Goal: Book appointment/travel/reservation

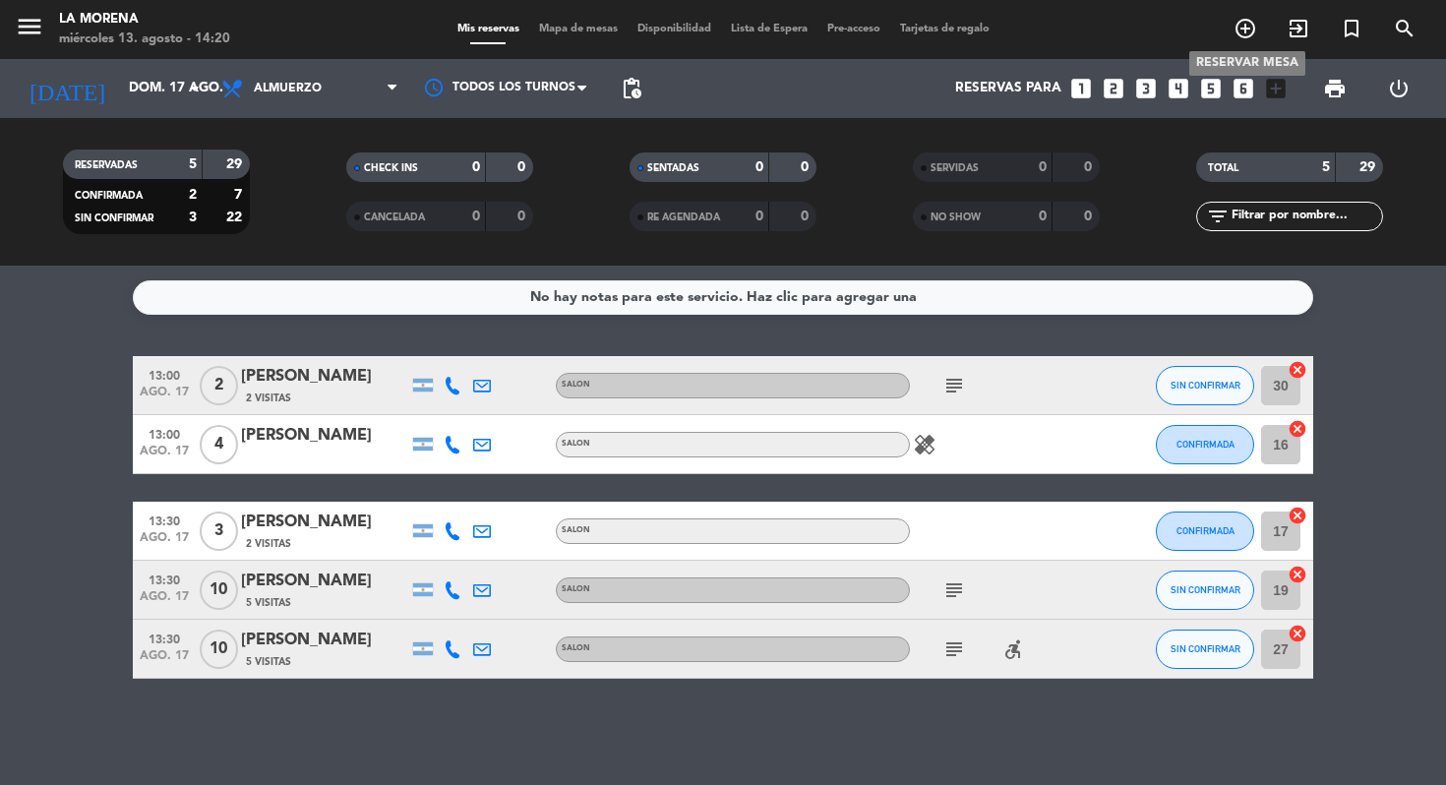
click at [1233, 32] on icon "add_circle_outline" at bounding box center [1245, 29] width 24 height 24
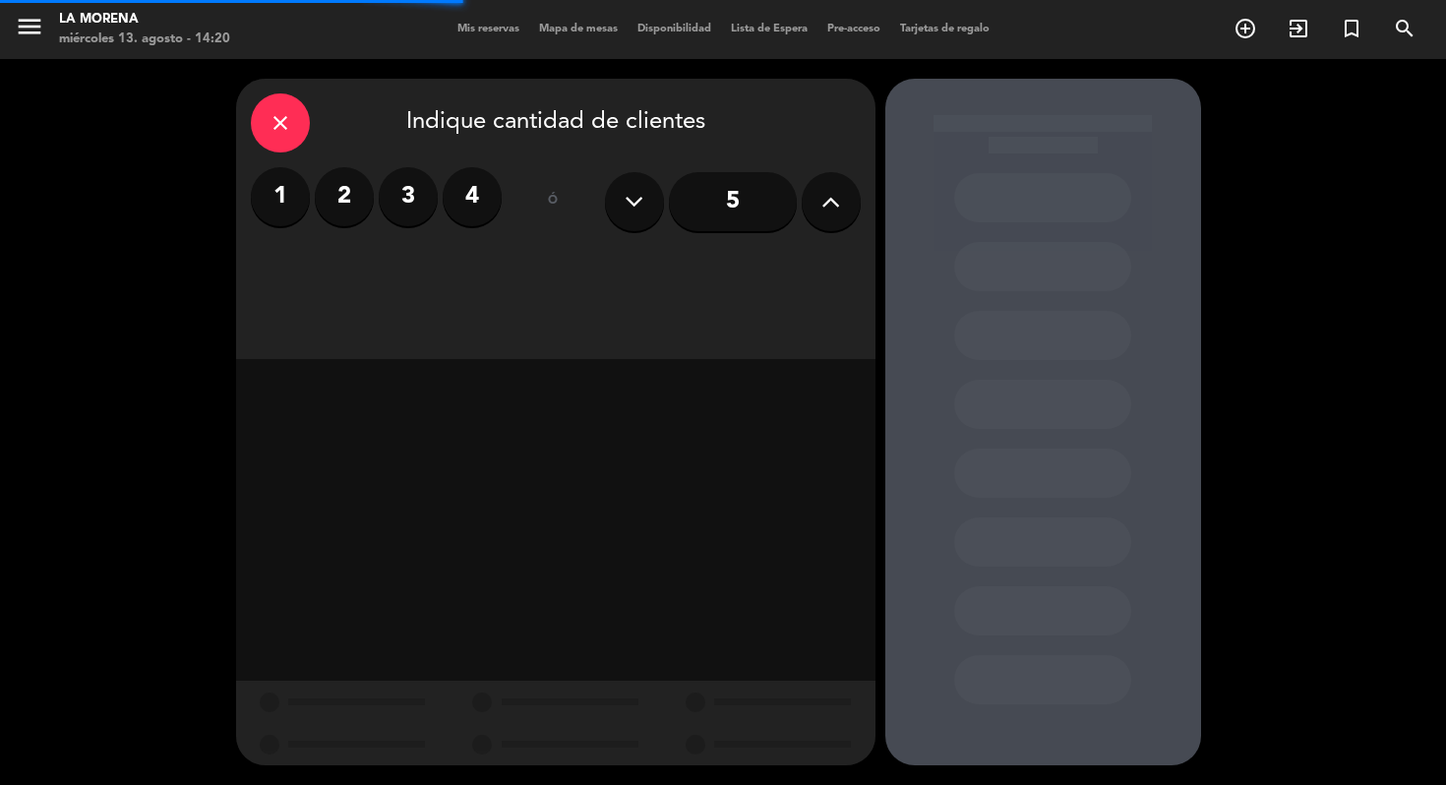
click at [840, 206] on icon at bounding box center [830, 202] width 19 height 30
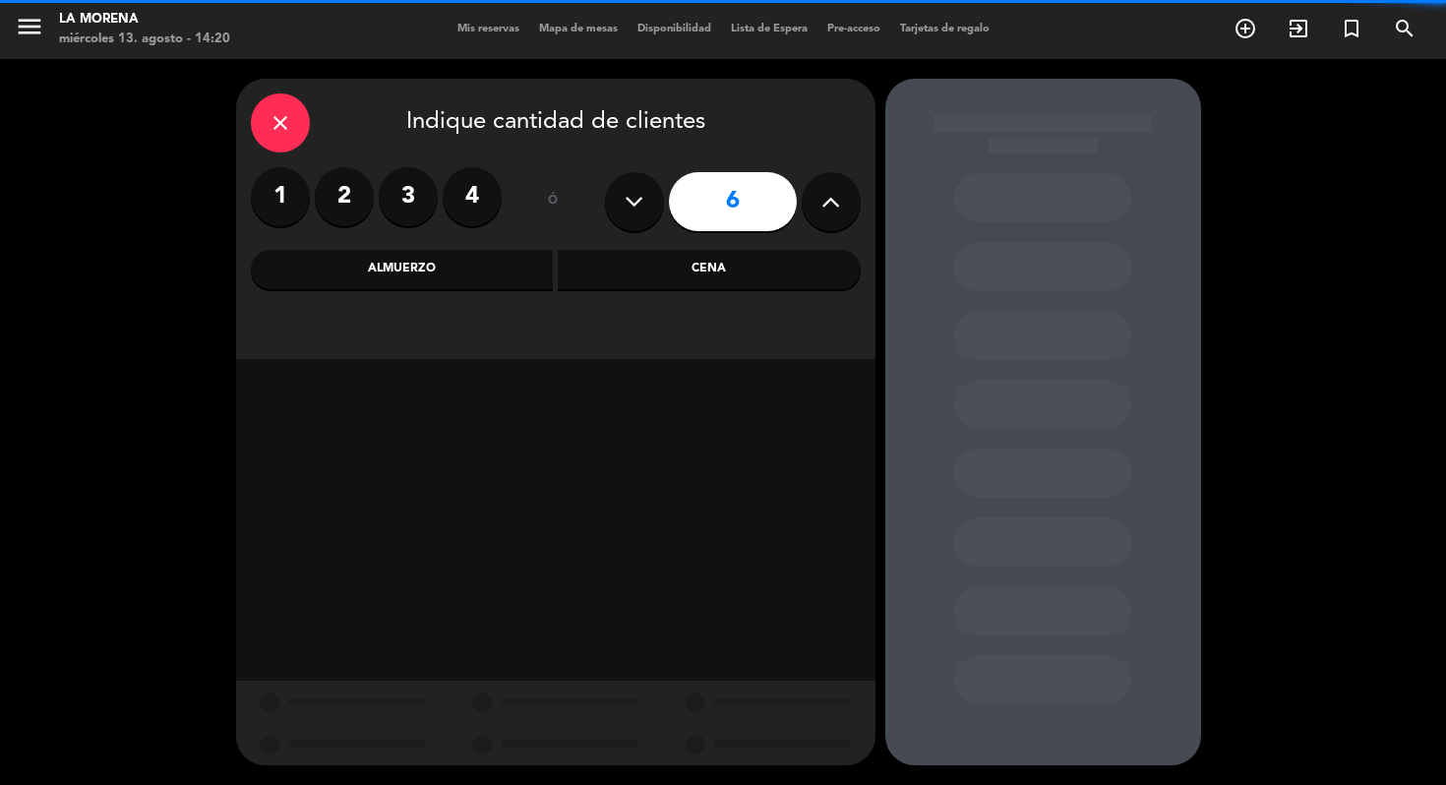
click at [840, 206] on icon at bounding box center [830, 202] width 19 height 30
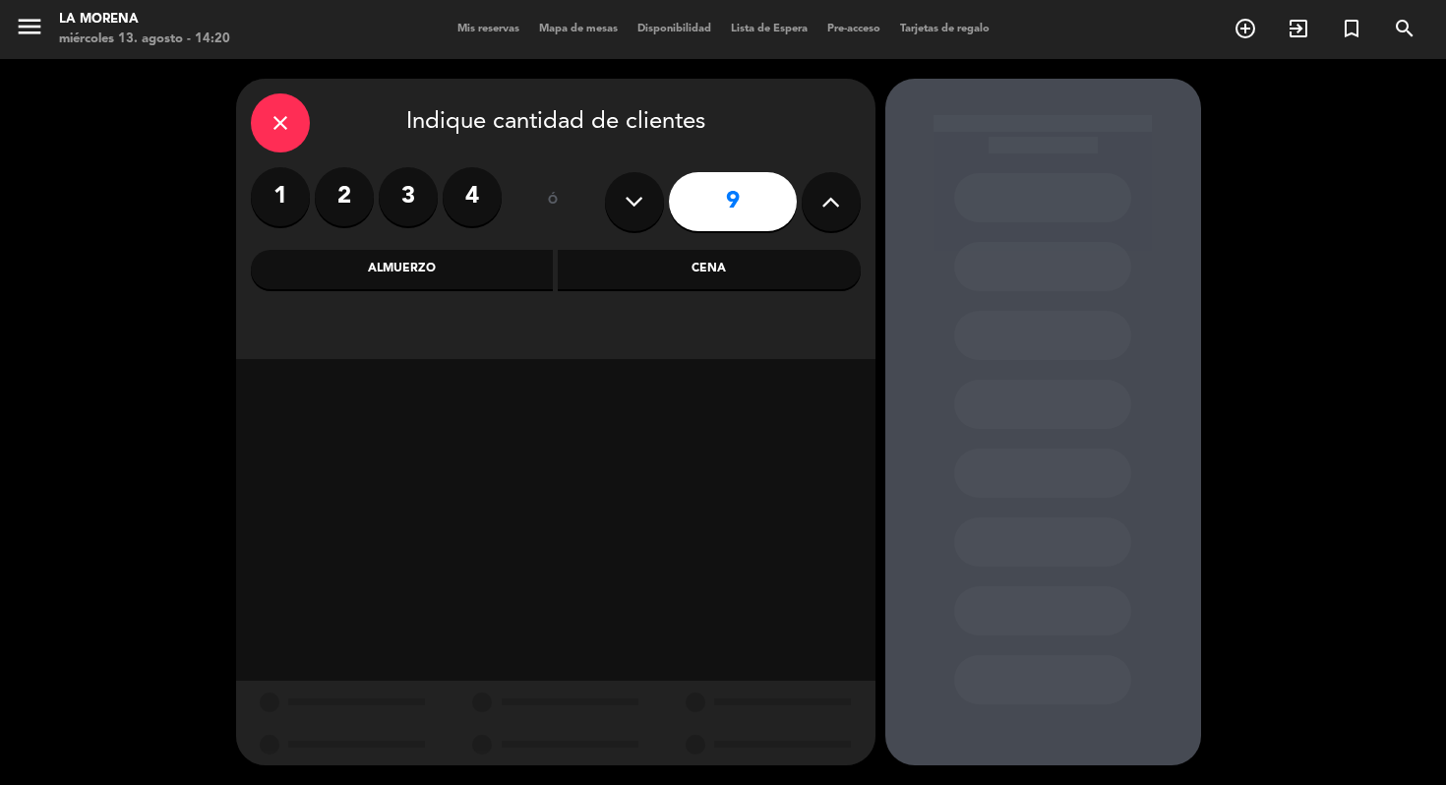
click at [840, 206] on icon at bounding box center [830, 202] width 19 height 30
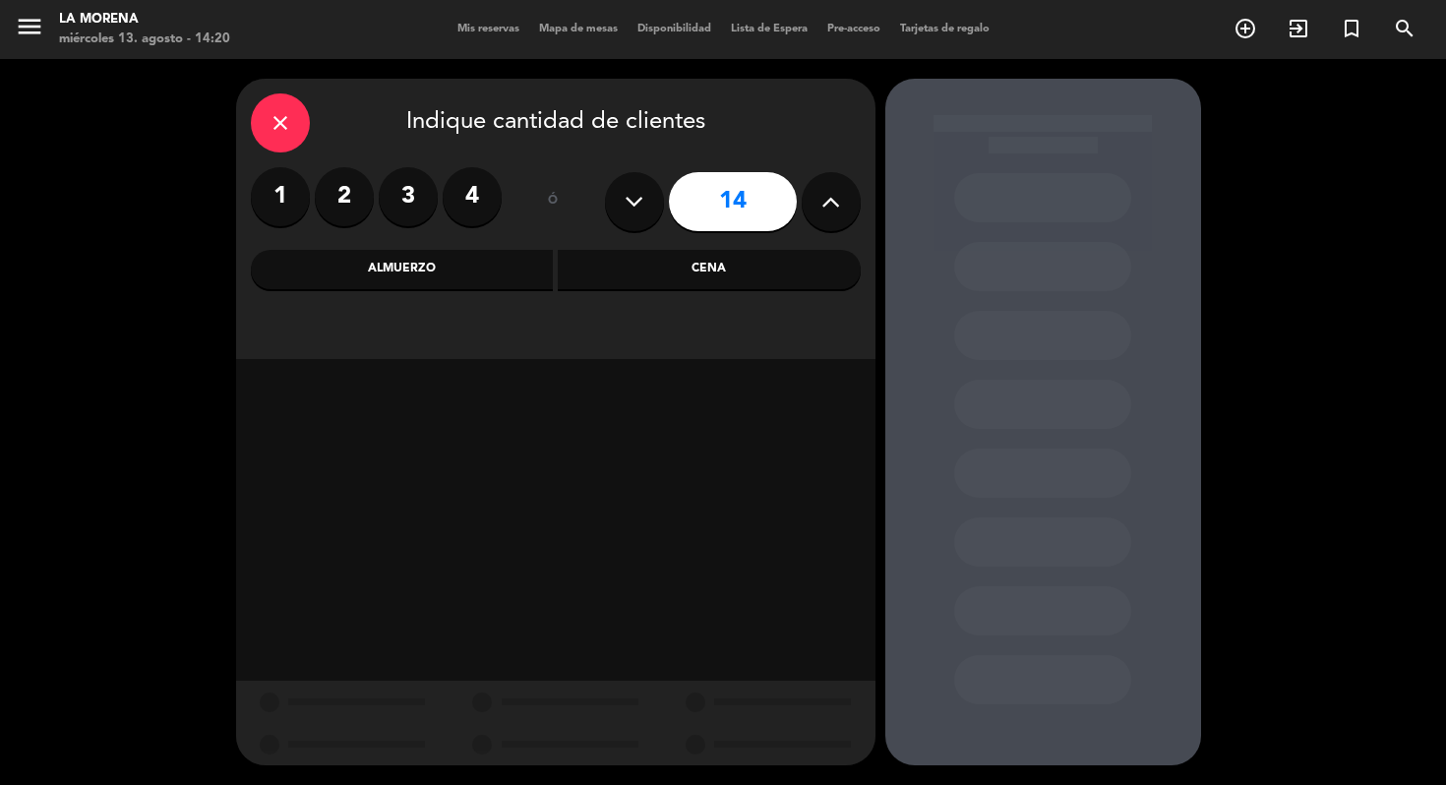
click at [840, 206] on icon at bounding box center [830, 202] width 19 height 30
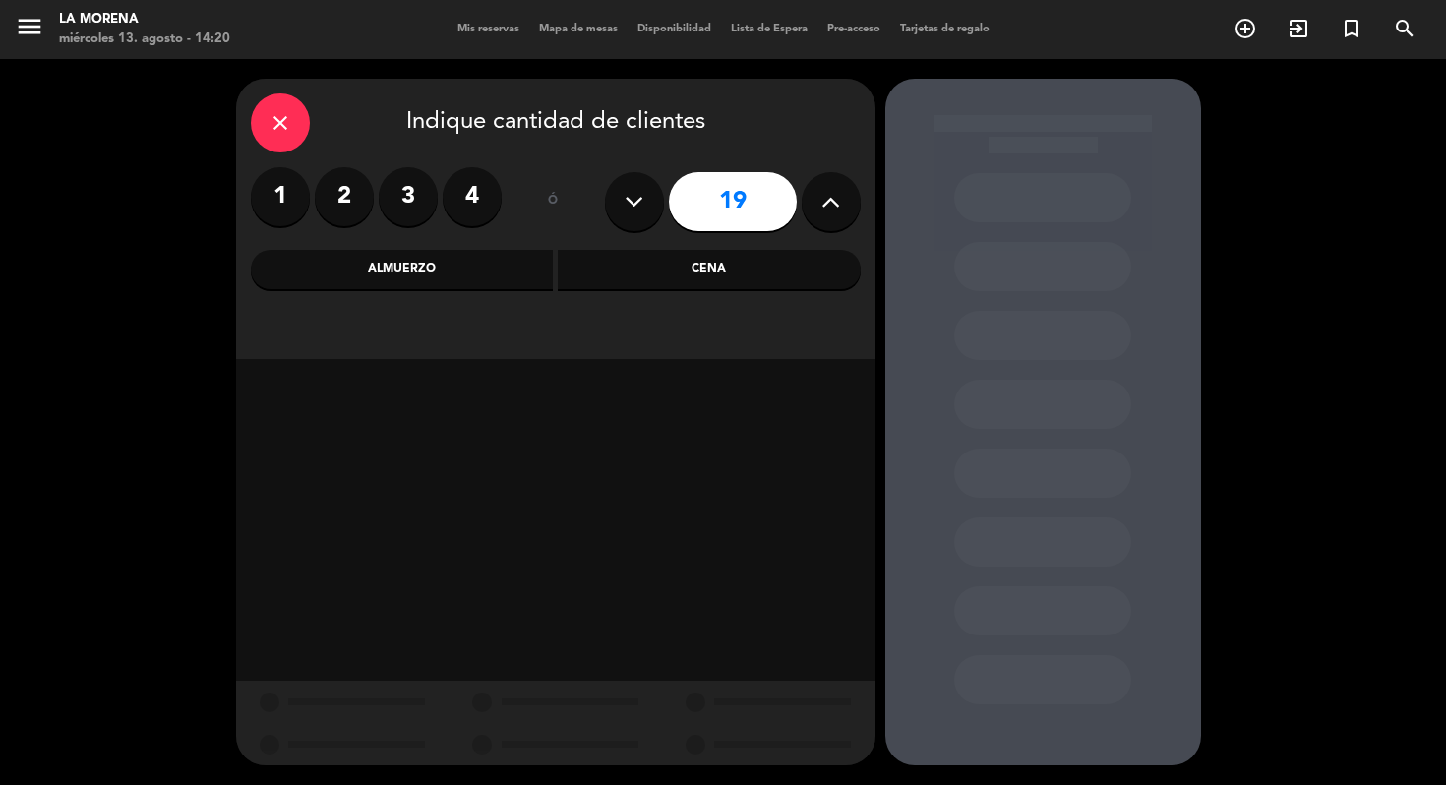
click at [840, 206] on icon at bounding box center [830, 202] width 19 height 30
type input "20"
click at [840, 206] on icon at bounding box center [830, 202] width 19 height 30
click at [712, 272] on div "Cena" at bounding box center [709, 269] width 303 height 39
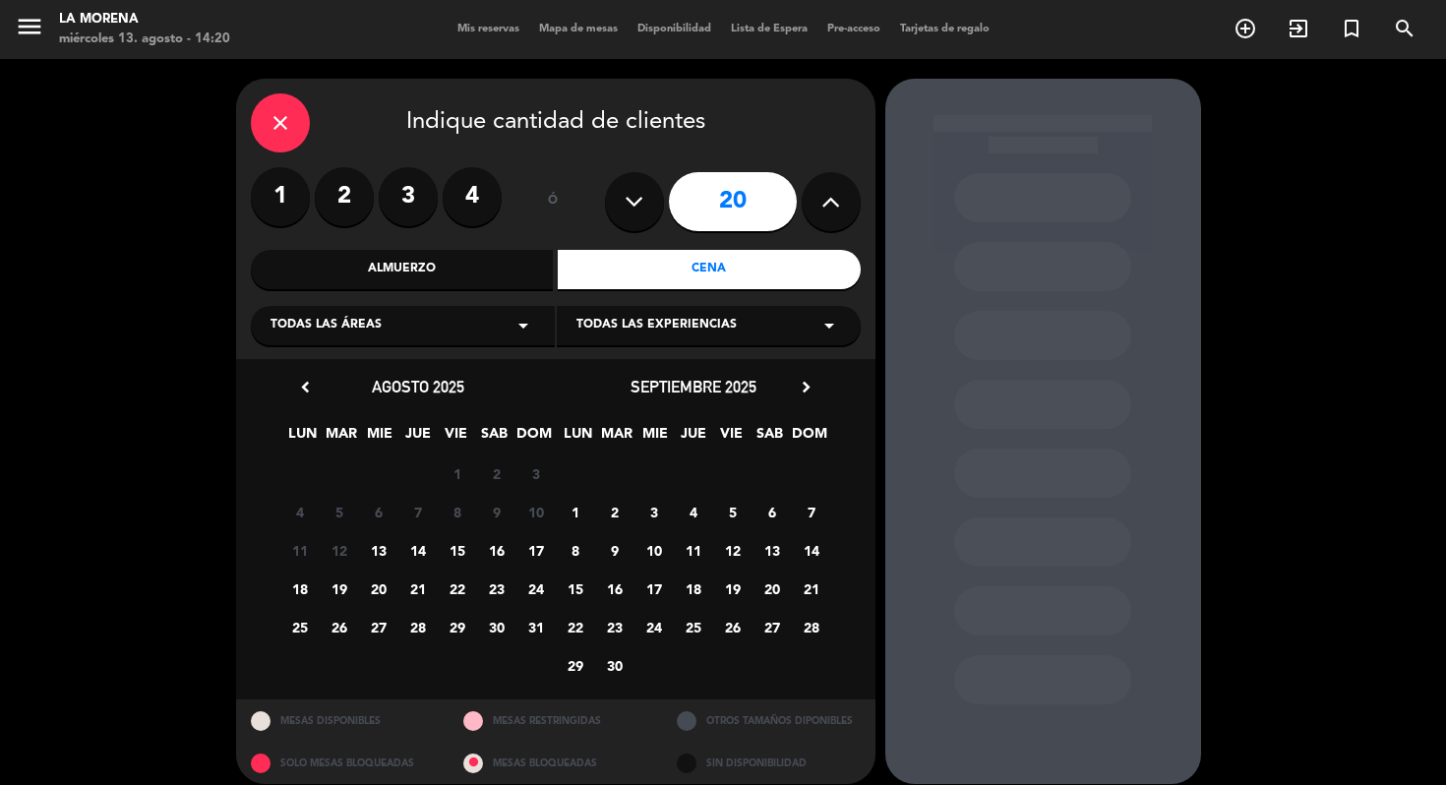
click at [427, 623] on span "28" at bounding box center [417, 627] width 32 height 32
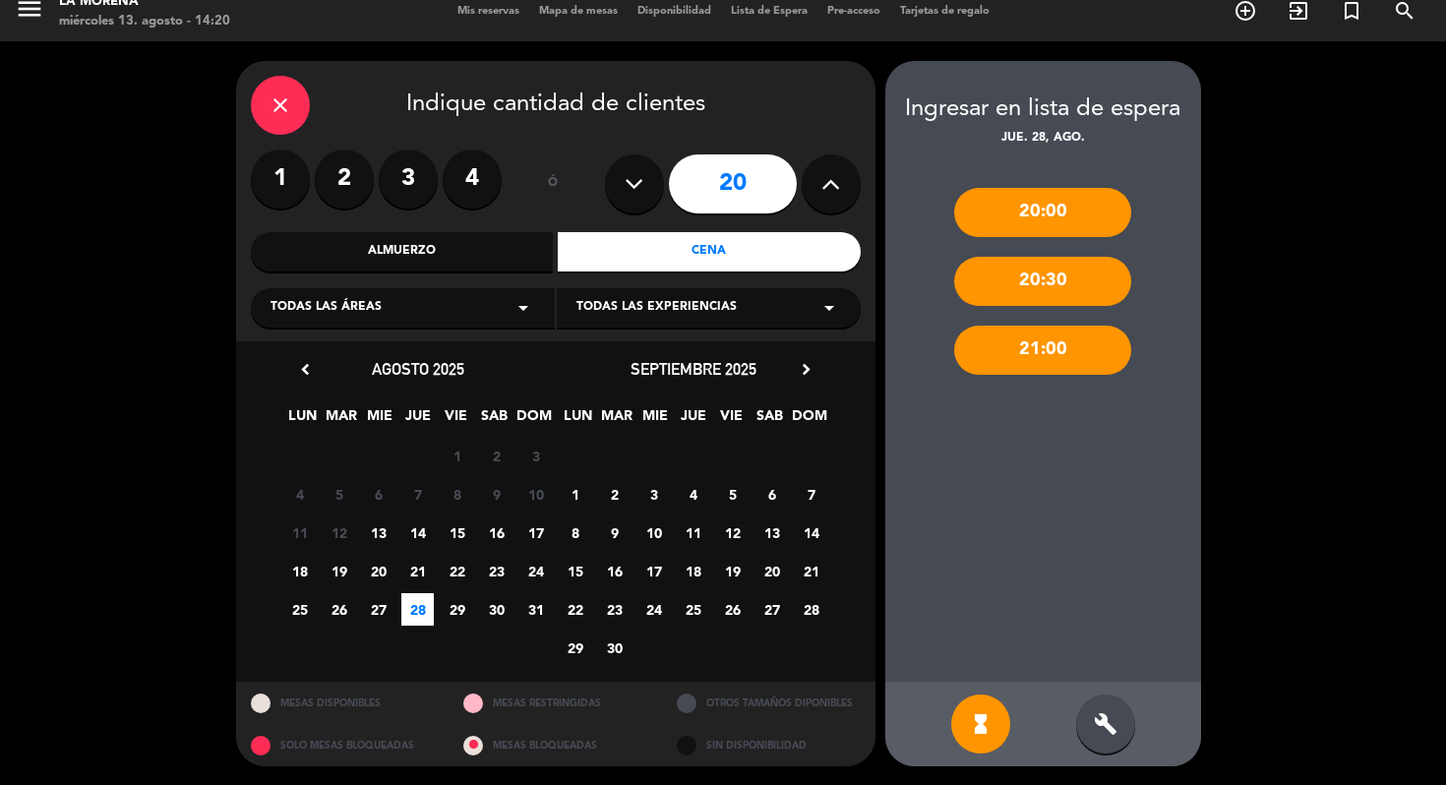
click at [1118, 707] on div "build" at bounding box center [1105, 723] width 59 height 59
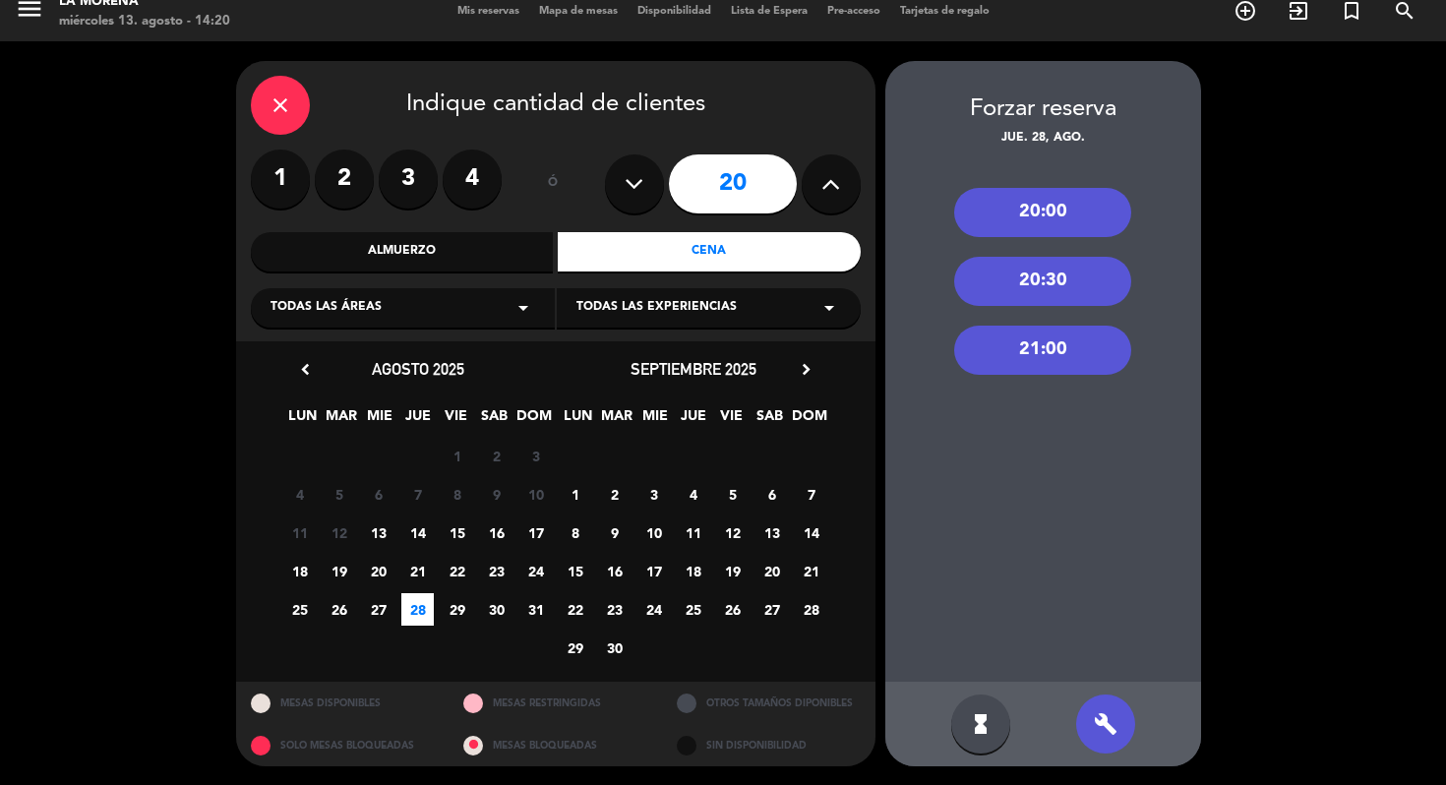
click at [1062, 262] on div "20:30" at bounding box center [1042, 281] width 177 height 49
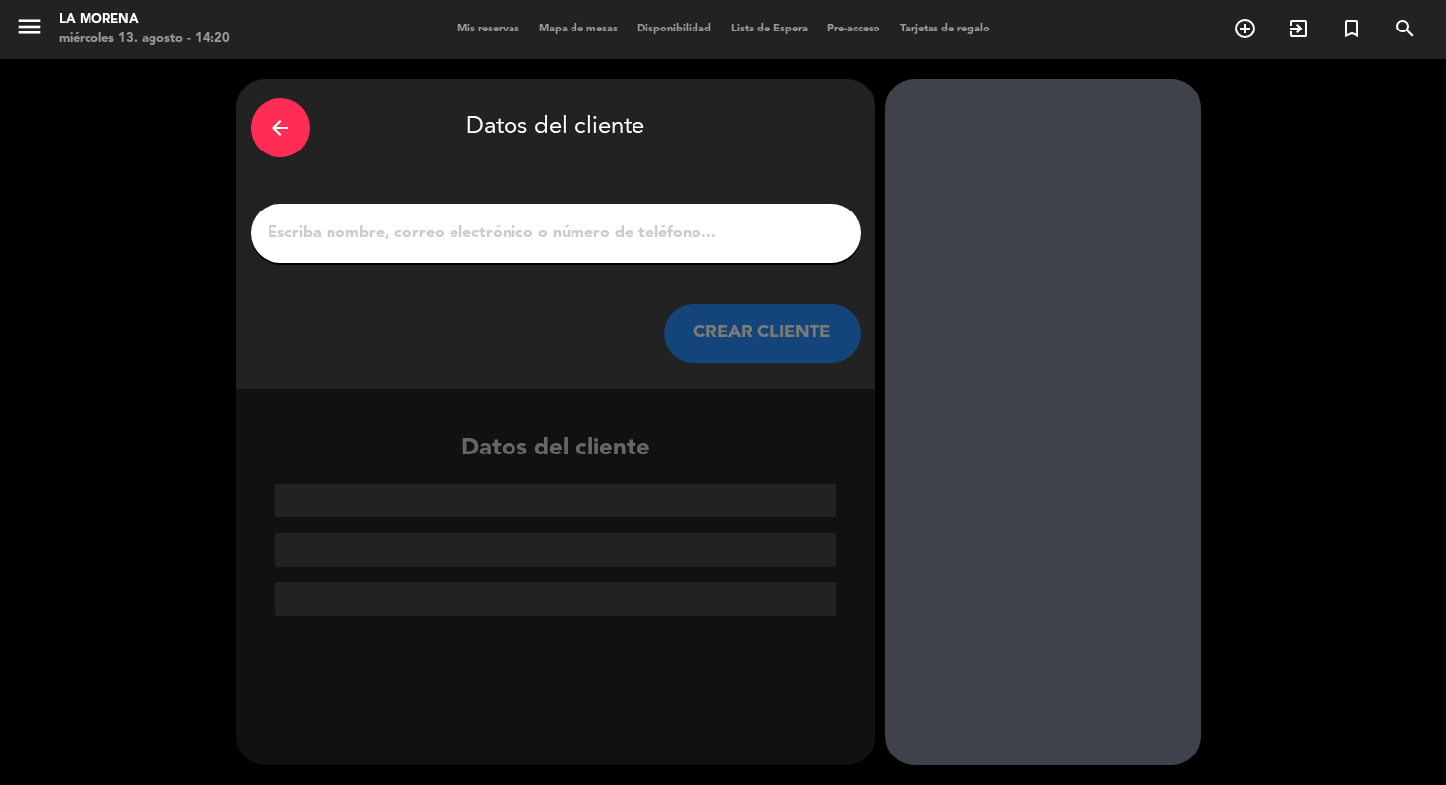
click at [661, 247] on div at bounding box center [556, 233] width 610 height 59
click at [656, 231] on input "1" at bounding box center [556, 233] width 580 height 28
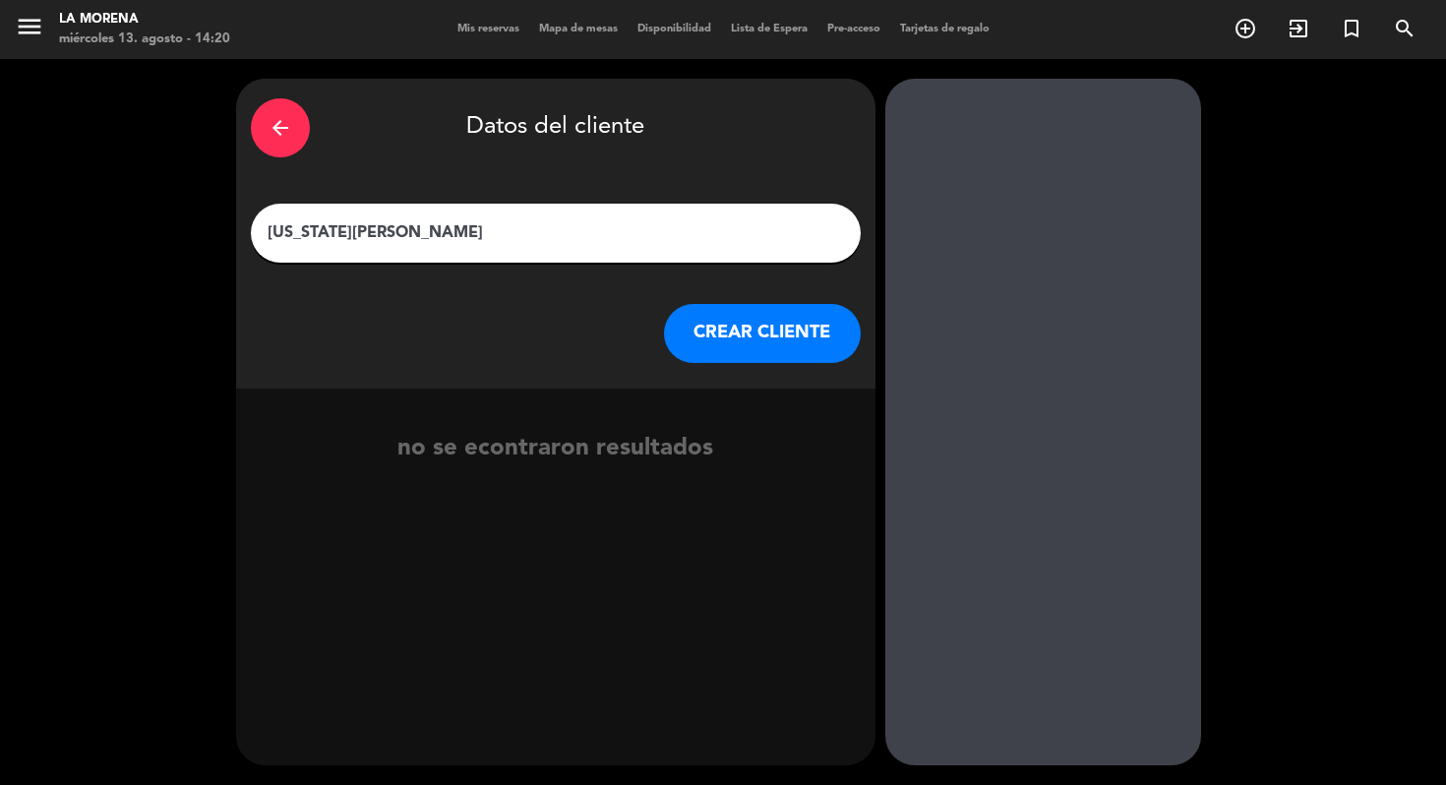
click at [271, 235] on input "[US_STATE][PERSON_NAME]" at bounding box center [556, 233] width 580 height 28
type input "[US_STATE][PERSON_NAME]"
click at [712, 325] on button "CREAR CLIENTE" at bounding box center [762, 333] width 197 height 59
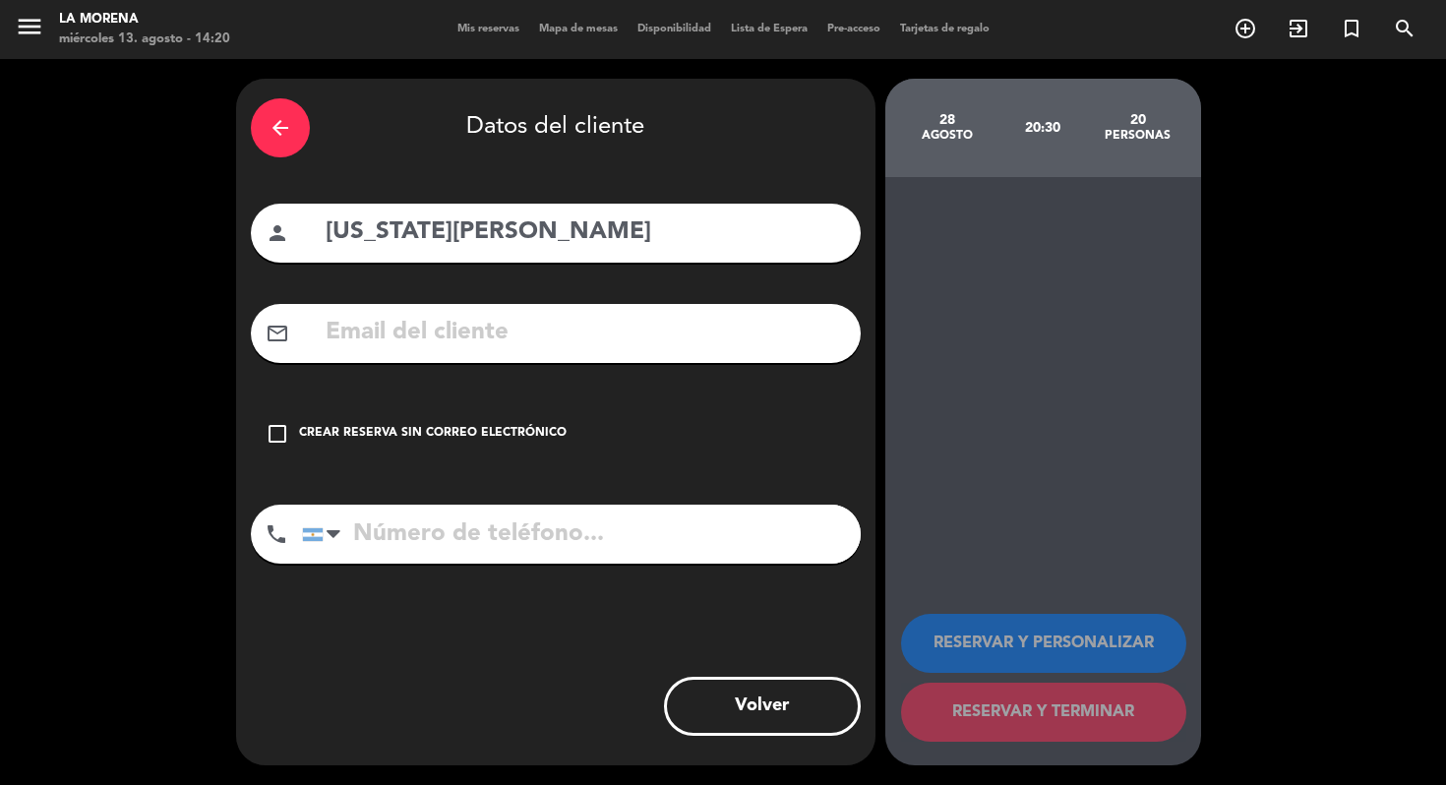
click at [282, 439] on icon "check_box_outline_blank" at bounding box center [278, 434] width 24 height 24
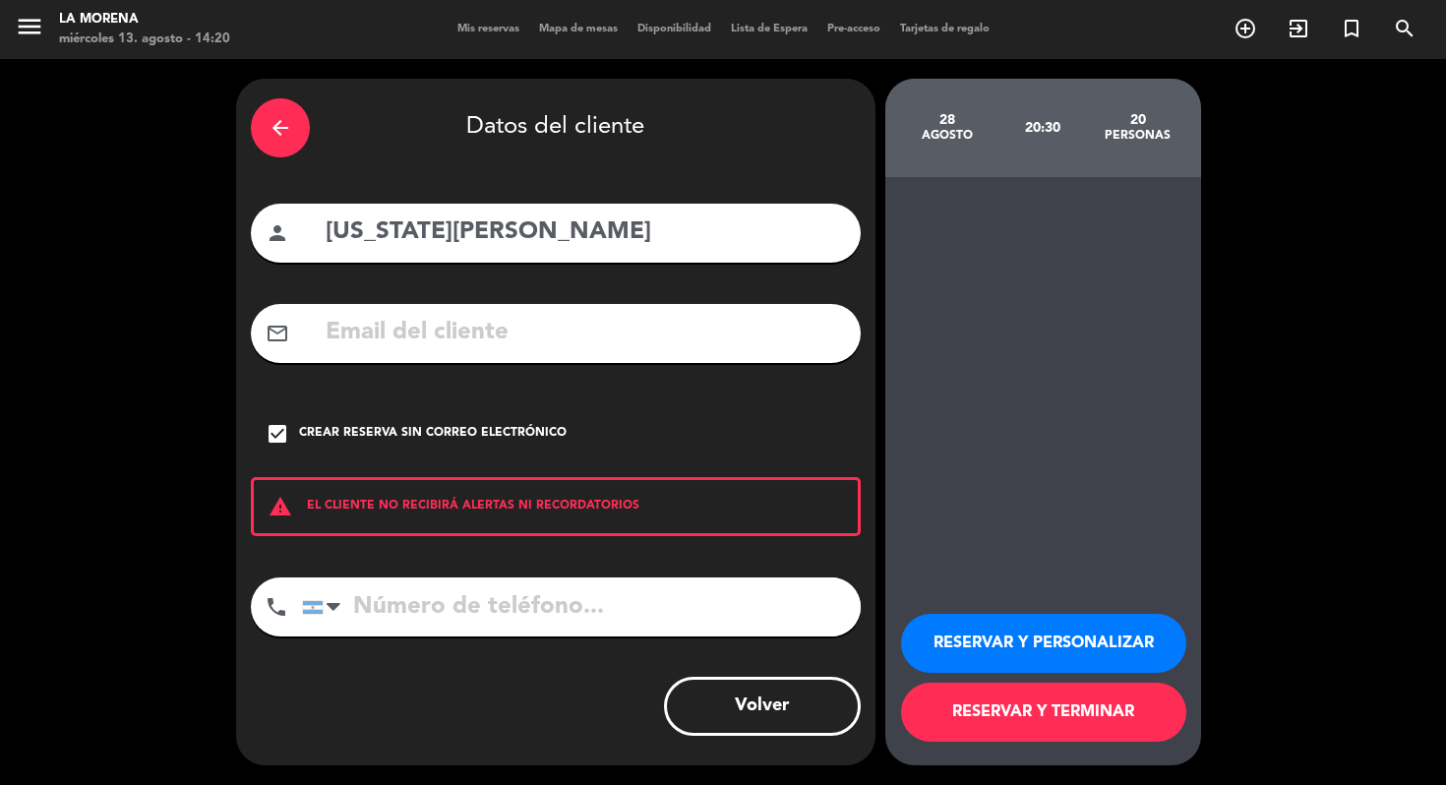
click at [444, 586] on input "tel" at bounding box center [581, 606] width 559 height 59
type input "1165688117"
click at [1040, 726] on button "RESERVAR Y TERMINAR" at bounding box center [1043, 712] width 285 height 59
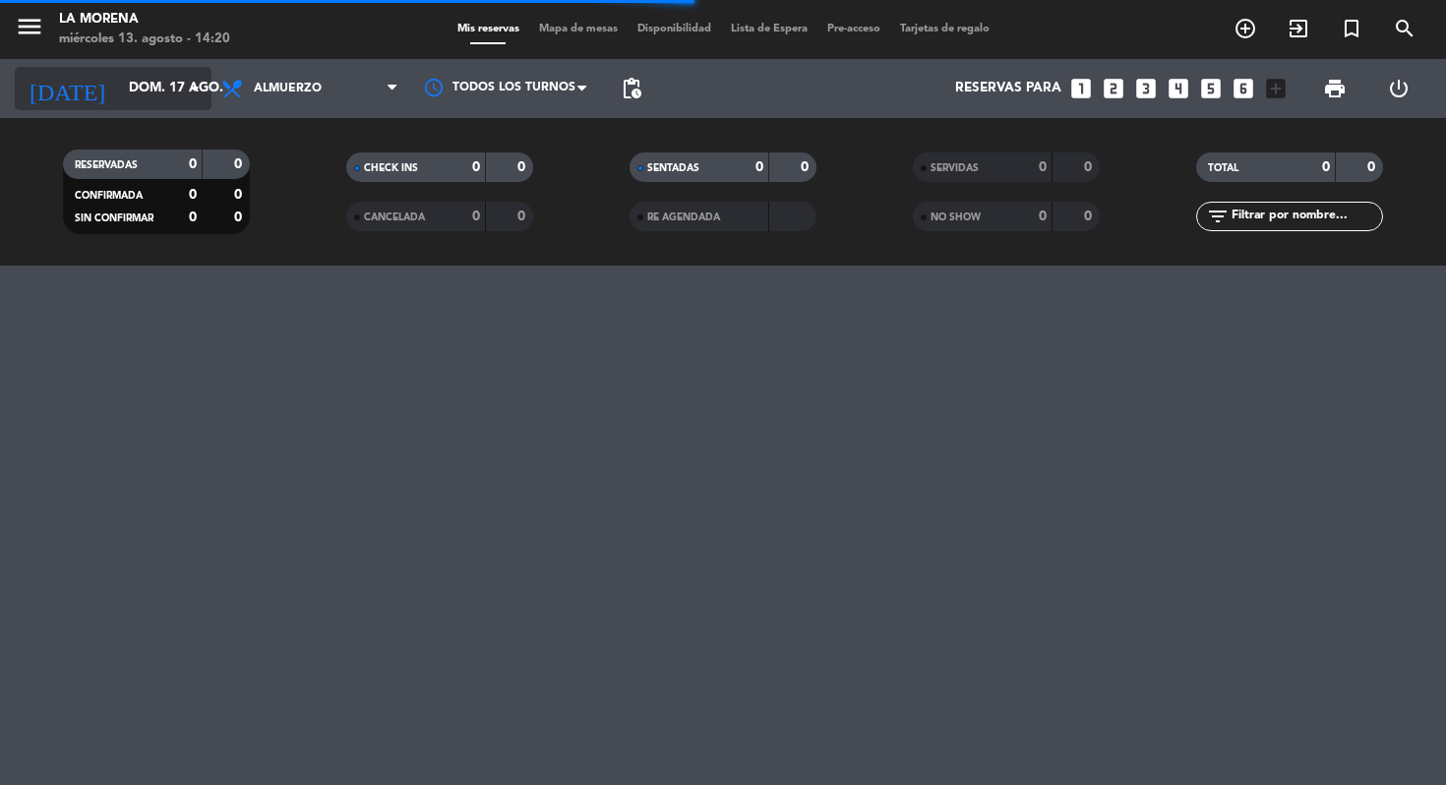
click at [187, 86] on icon "arrow_drop_down" at bounding box center [195, 89] width 24 height 24
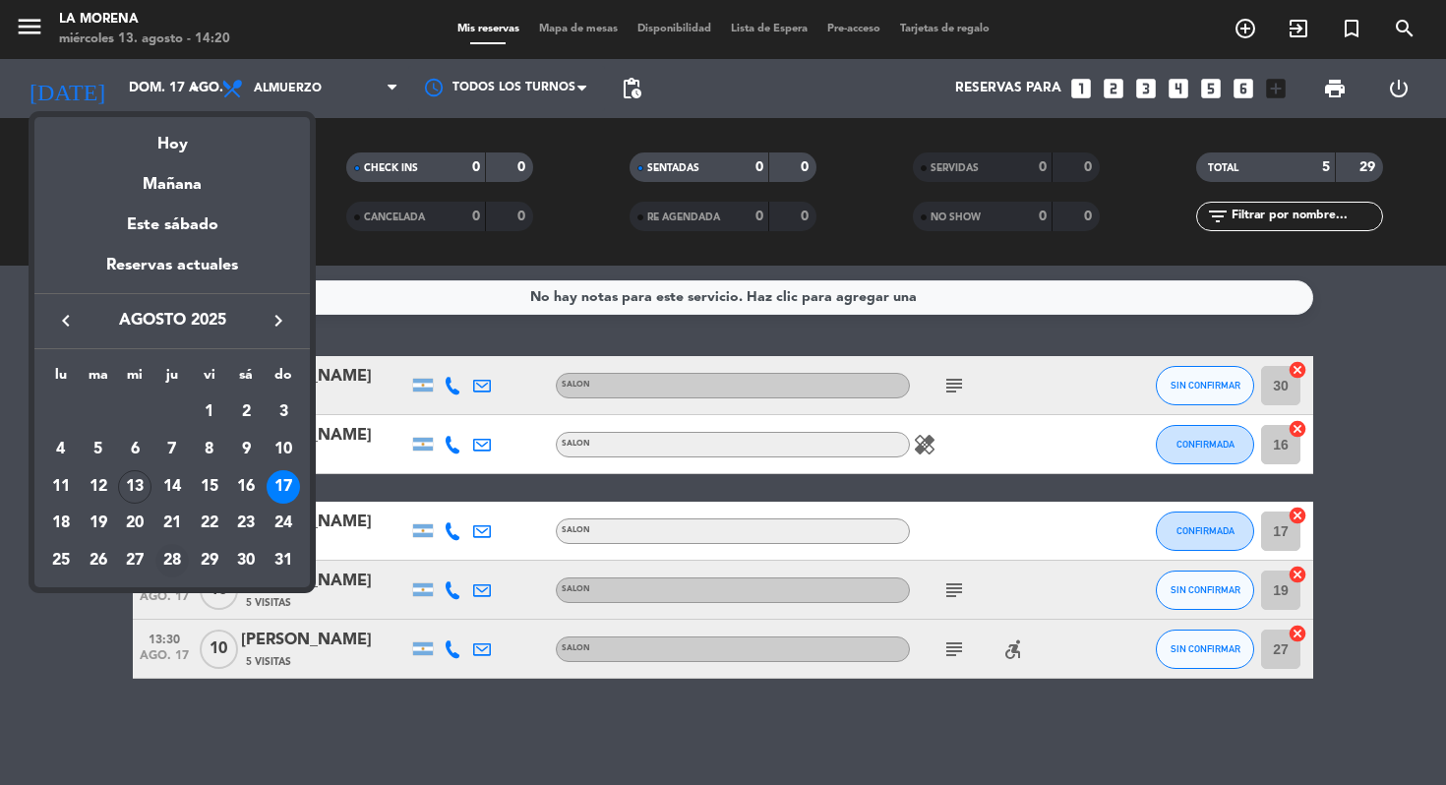
click at [173, 556] on div "28" at bounding box center [171, 560] width 33 height 33
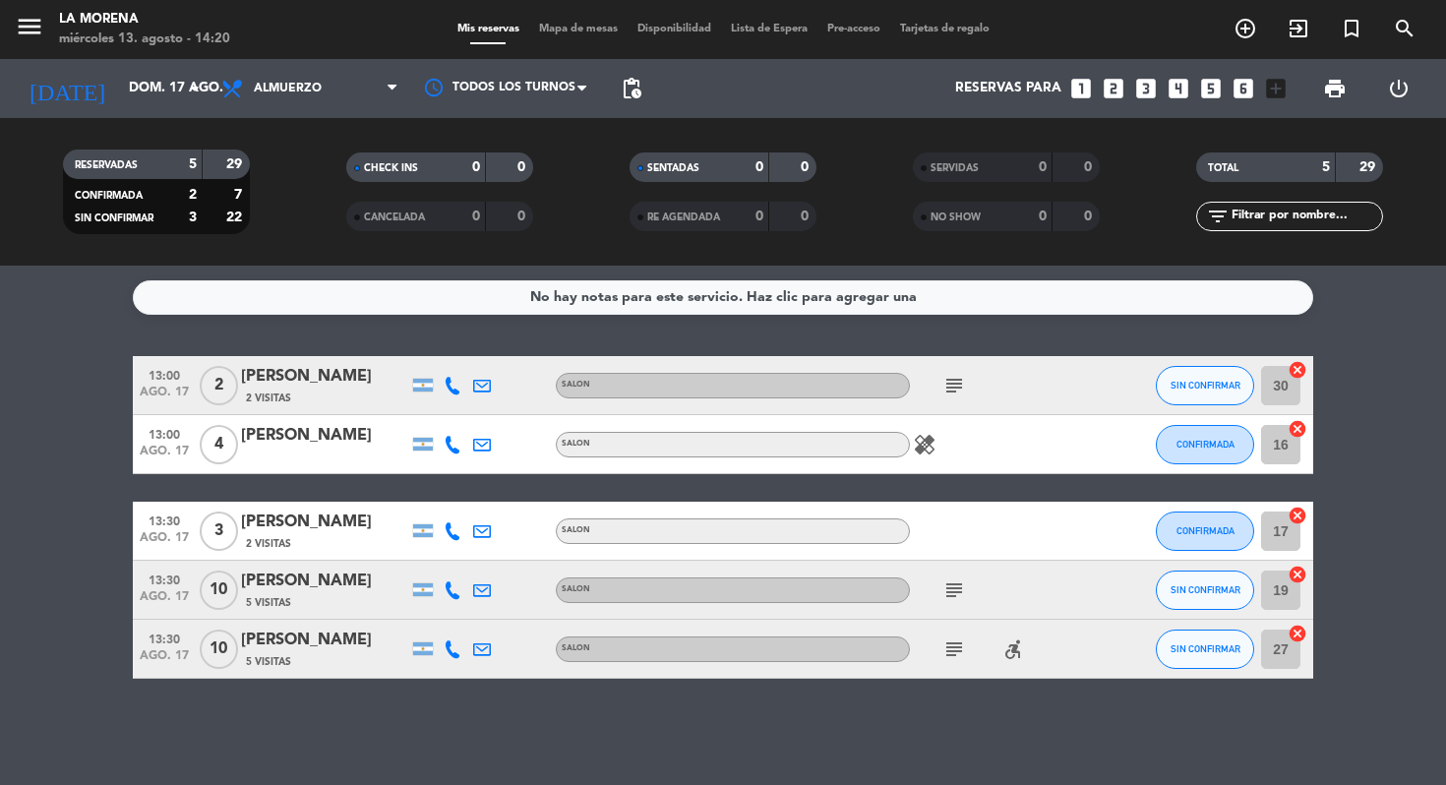
type input "jue. 28 ago."
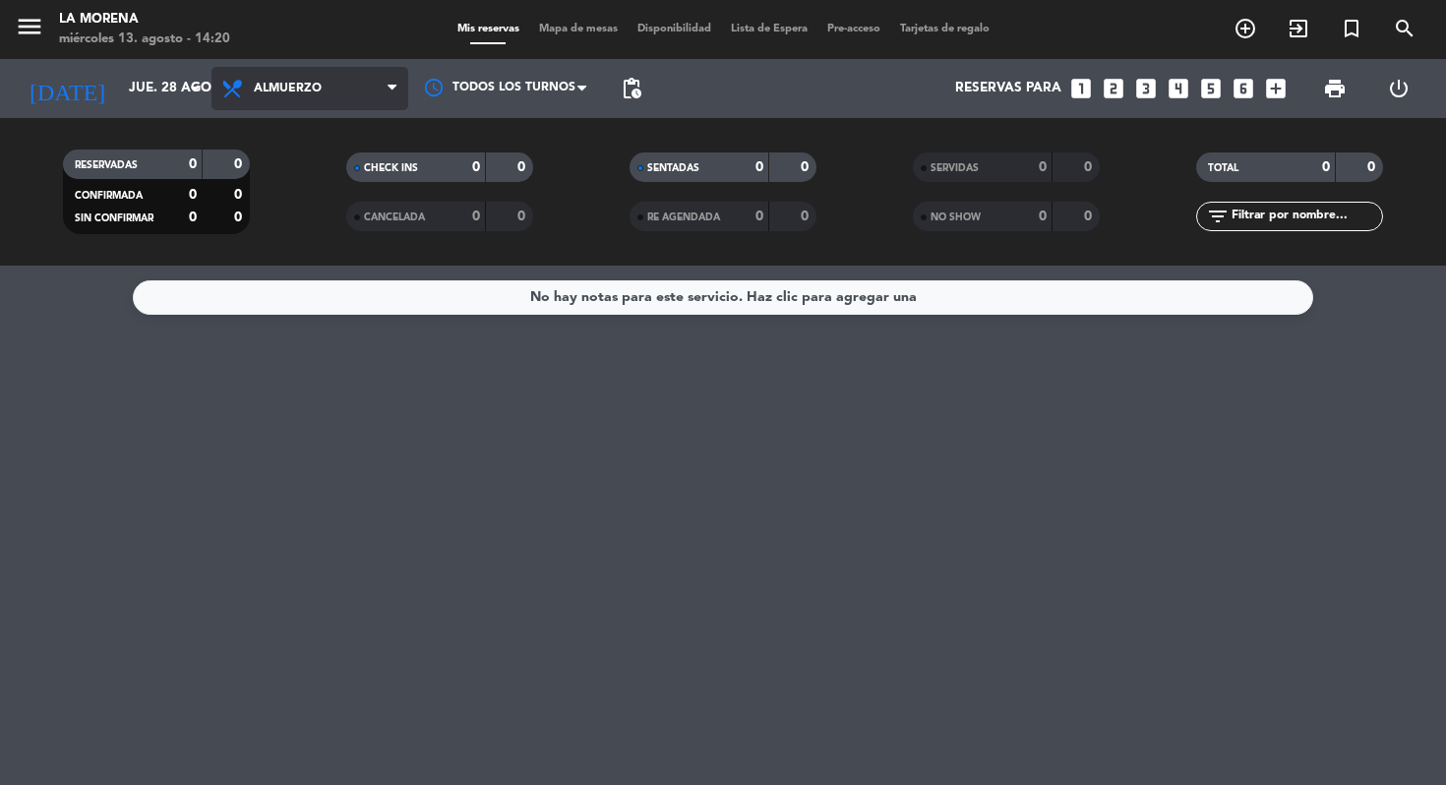
click at [275, 102] on span "Almuerzo" at bounding box center [309, 88] width 197 height 43
click at [325, 219] on div "menu La Morena [DATE] 13. agosto - 14:20 Mis reservas Mapa de mesas Disponibili…" at bounding box center [723, 133] width 1446 height 266
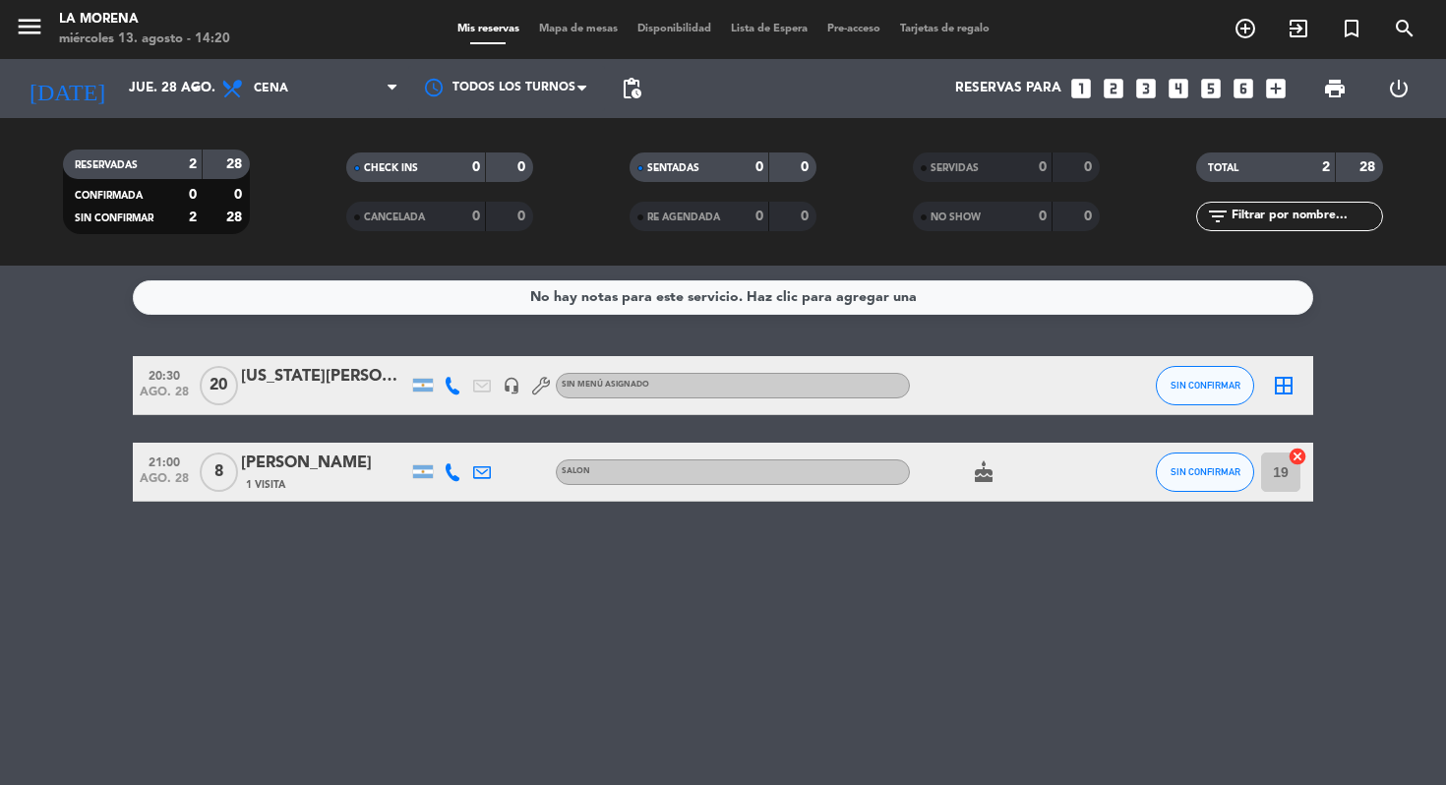
click at [295, 406] on div "20:30 [DATE] [US_STATE][PERSON_NAME] headset_mic Sin menú asignado SIN CONFIRMA…" at bounding box center [723, 385] width 1180 height 59
click at [292, 380] on div "[US_STATE][PERSON_NAME]" at bounding box center [324, 377] width 167 height 26
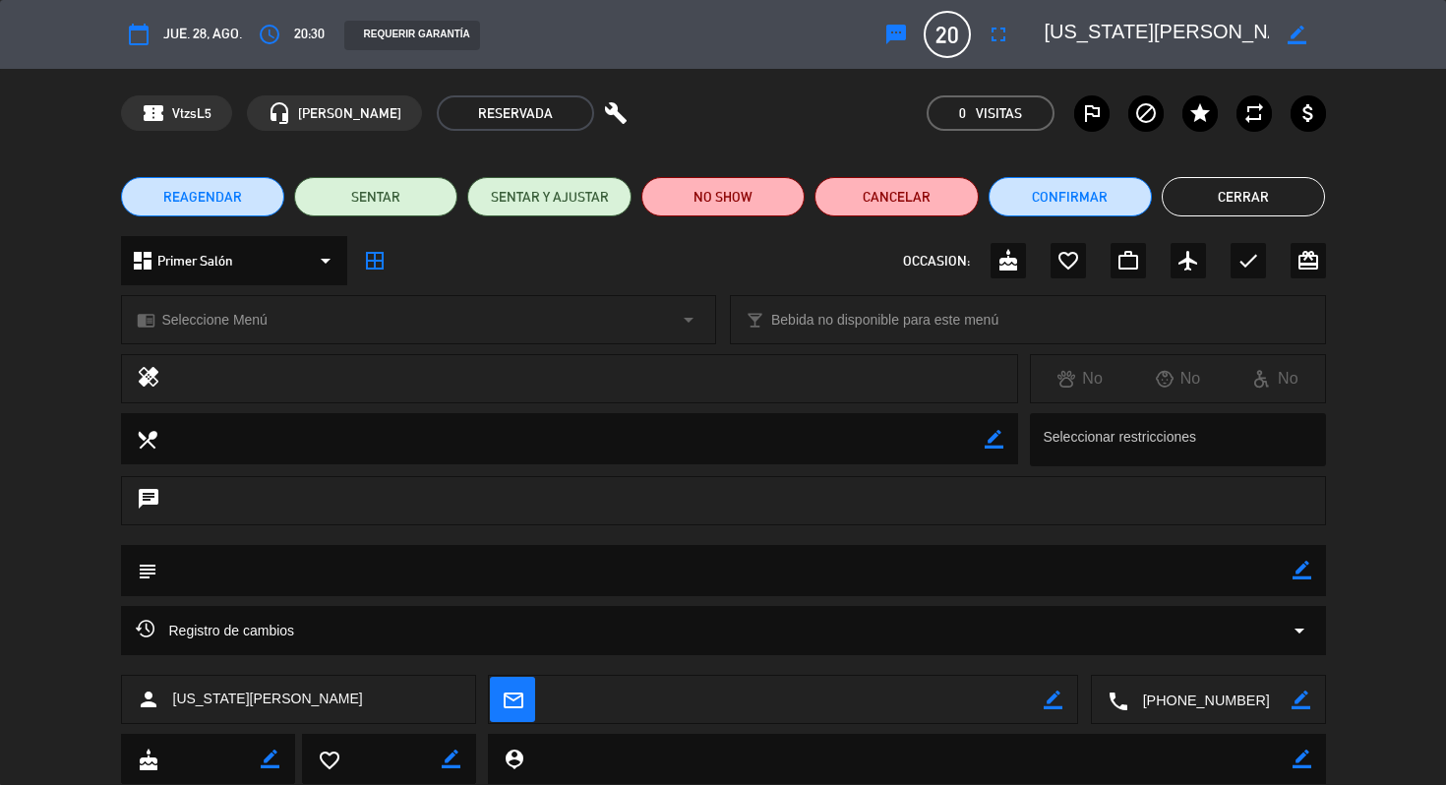
click at [1304, 581] on div "border_color" at bounding box center [1301, 570] width 19 height 51
click at [1299, 565] on icon "border_color" at bounding box center [1301, 570] width 19 height 19
click at [1146, 570] on textarea at bounding box center [724, 570] width 1135 height 50
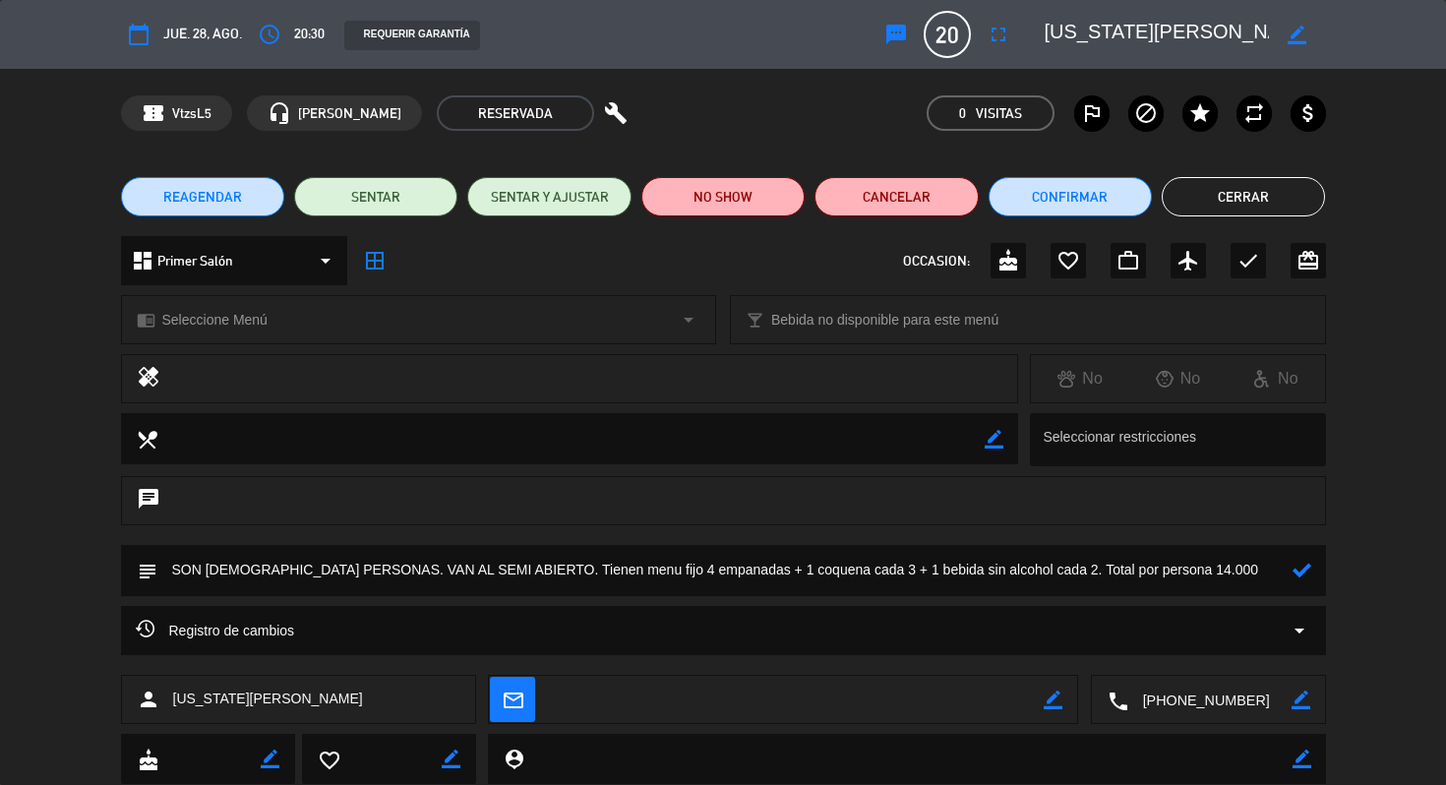
type textarea "SON [DEMOGRAPHIC_DATA] PERSONAS. VAN AL SEMI ABIERTO. Tienen menu fijo 4 empana…"
click at [1294, 578] on icon at bounding box center [1301, 570] width 19 height 19
click at [1238, 196] on button "Cerrar" at bounding box center [1243, 196] width 163 height 39
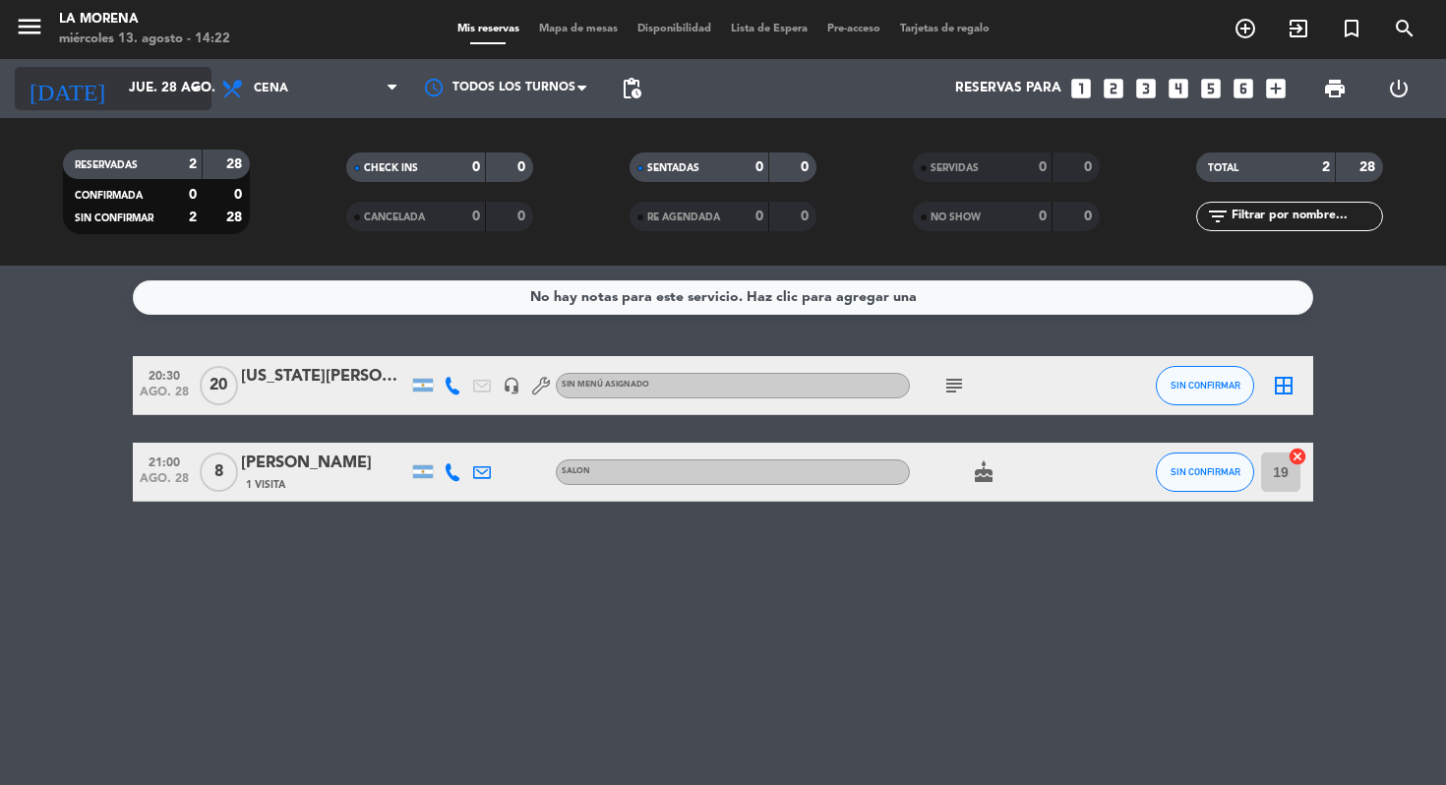
click at [160, 75] on input "jue. 28 ago." at bounding box center [207, 88] width 176 height 35
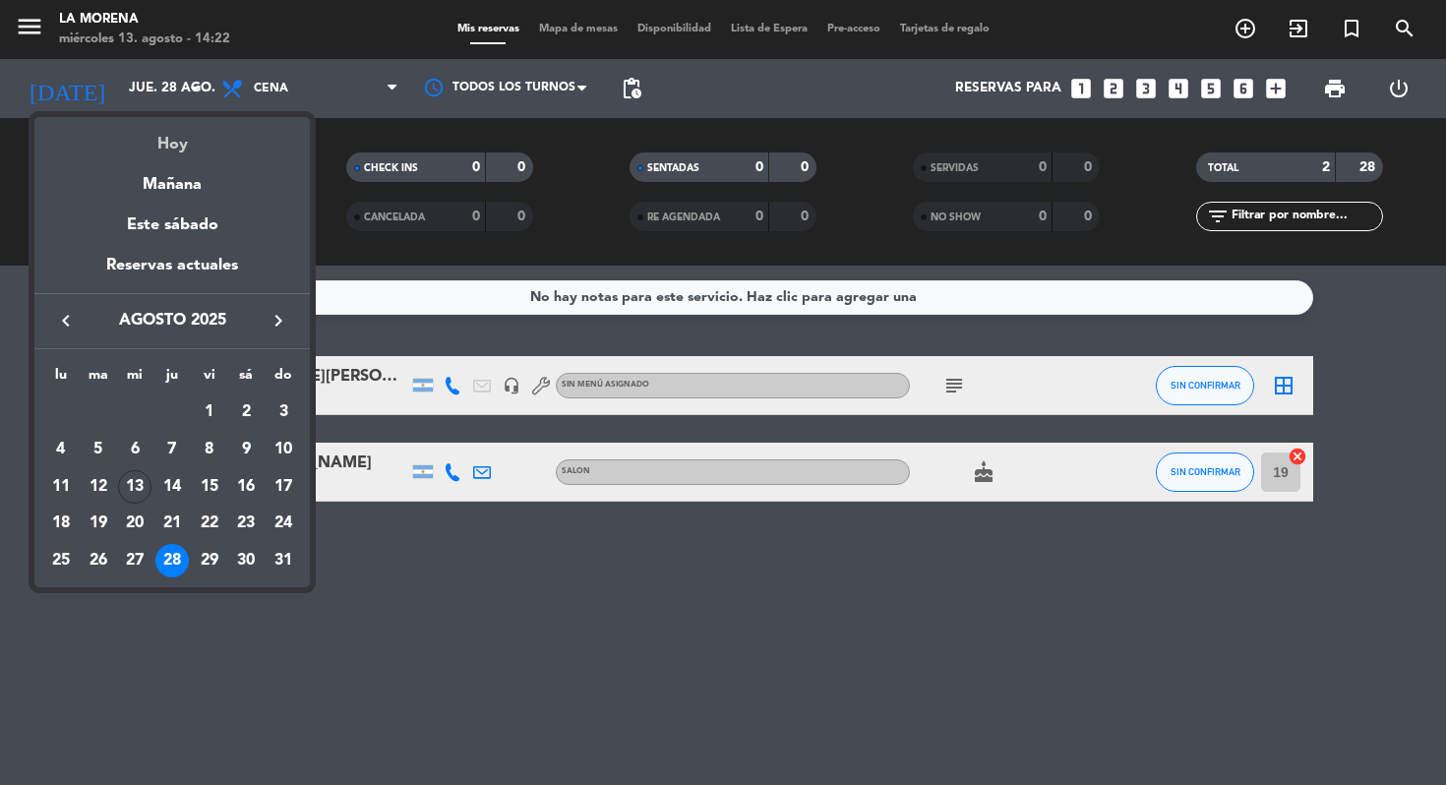
click at [198, 153] on div "Hoy" at bounding box center [171, 137] width 275 height 40
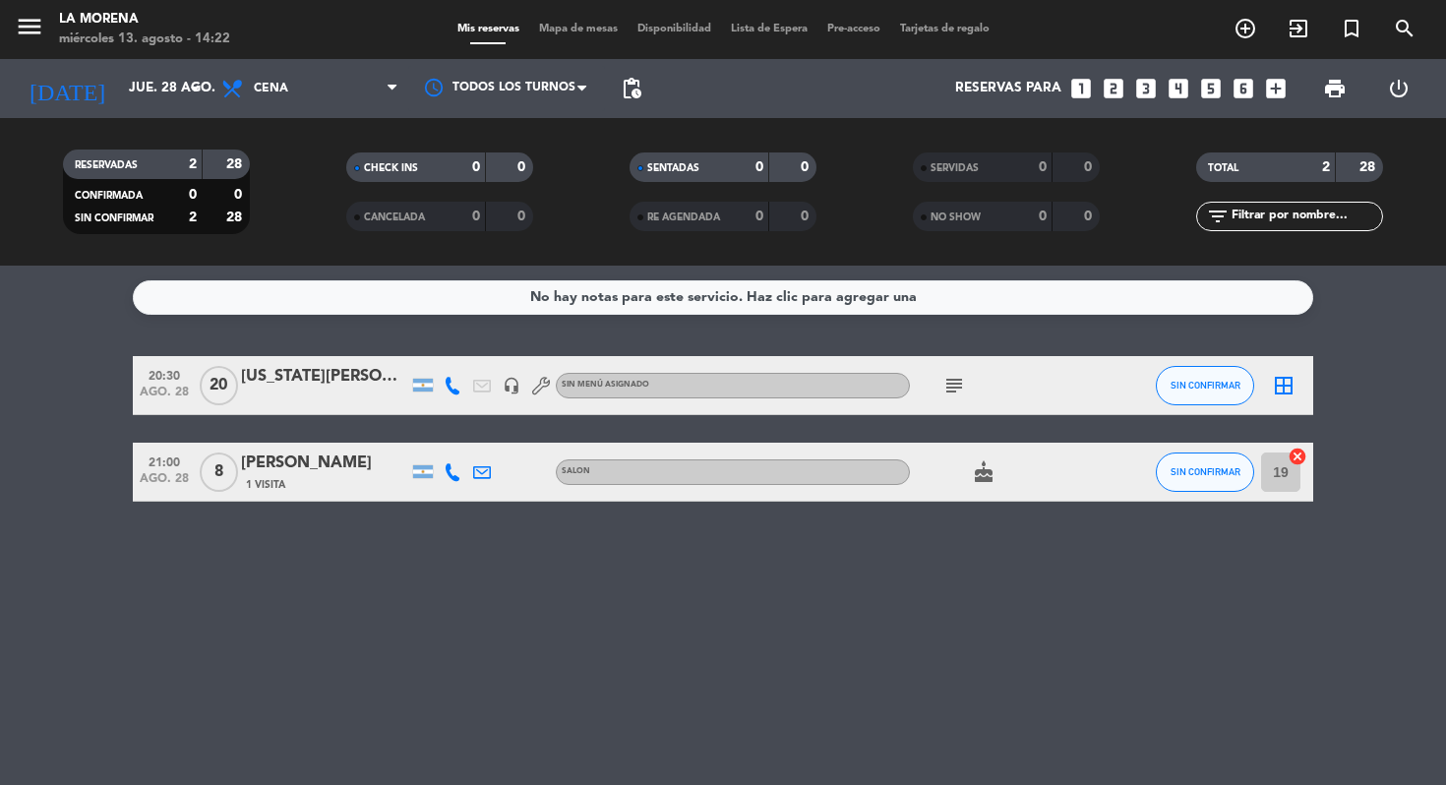
type input "mié. 13 ago."
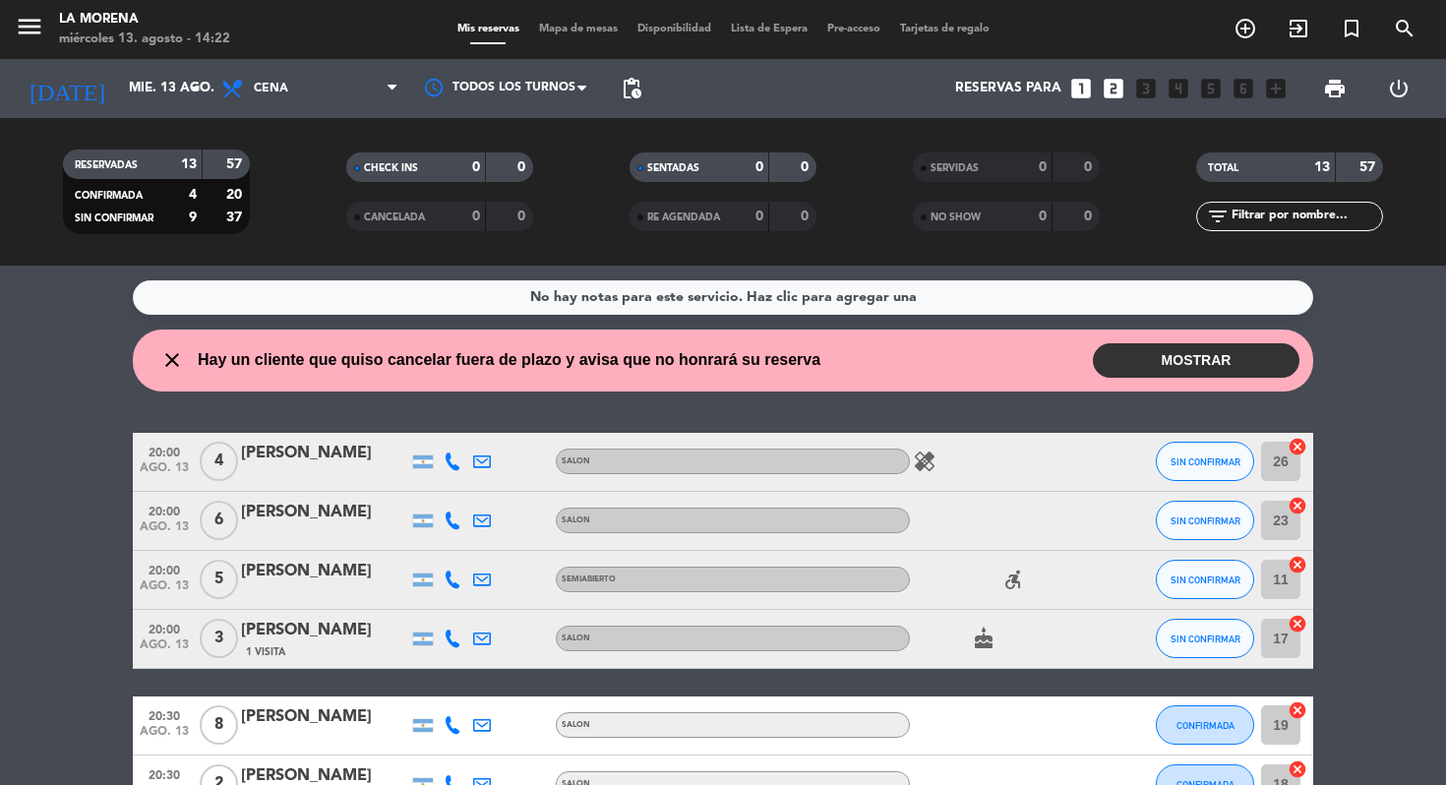
click at [1204, 345] on button "MOSTRAR" at bounding box center [1196, 360] width 207 height 34
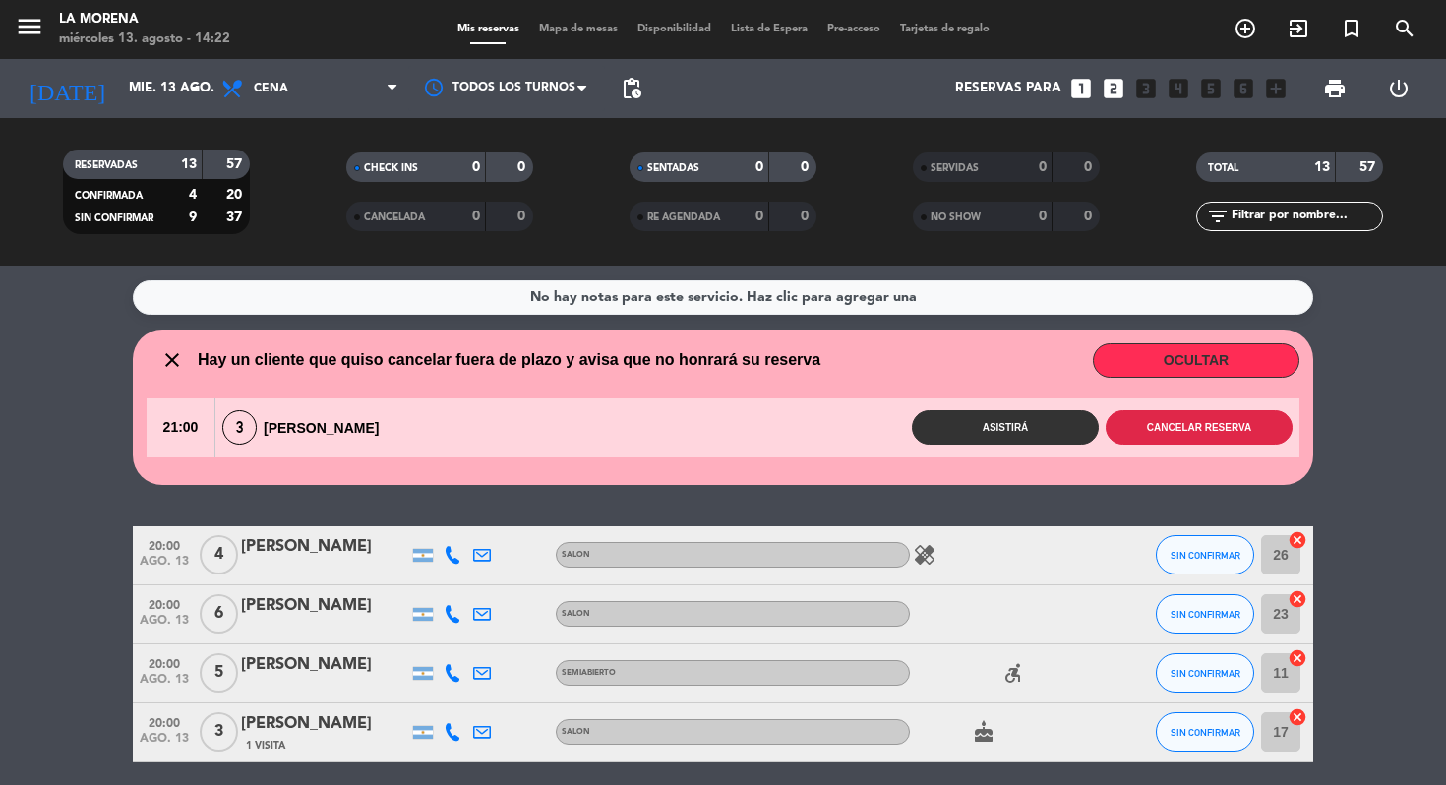
click at [1162, 432] on button "Cancelar reserva" at bounding box center [1199, 427] width 187 height 34
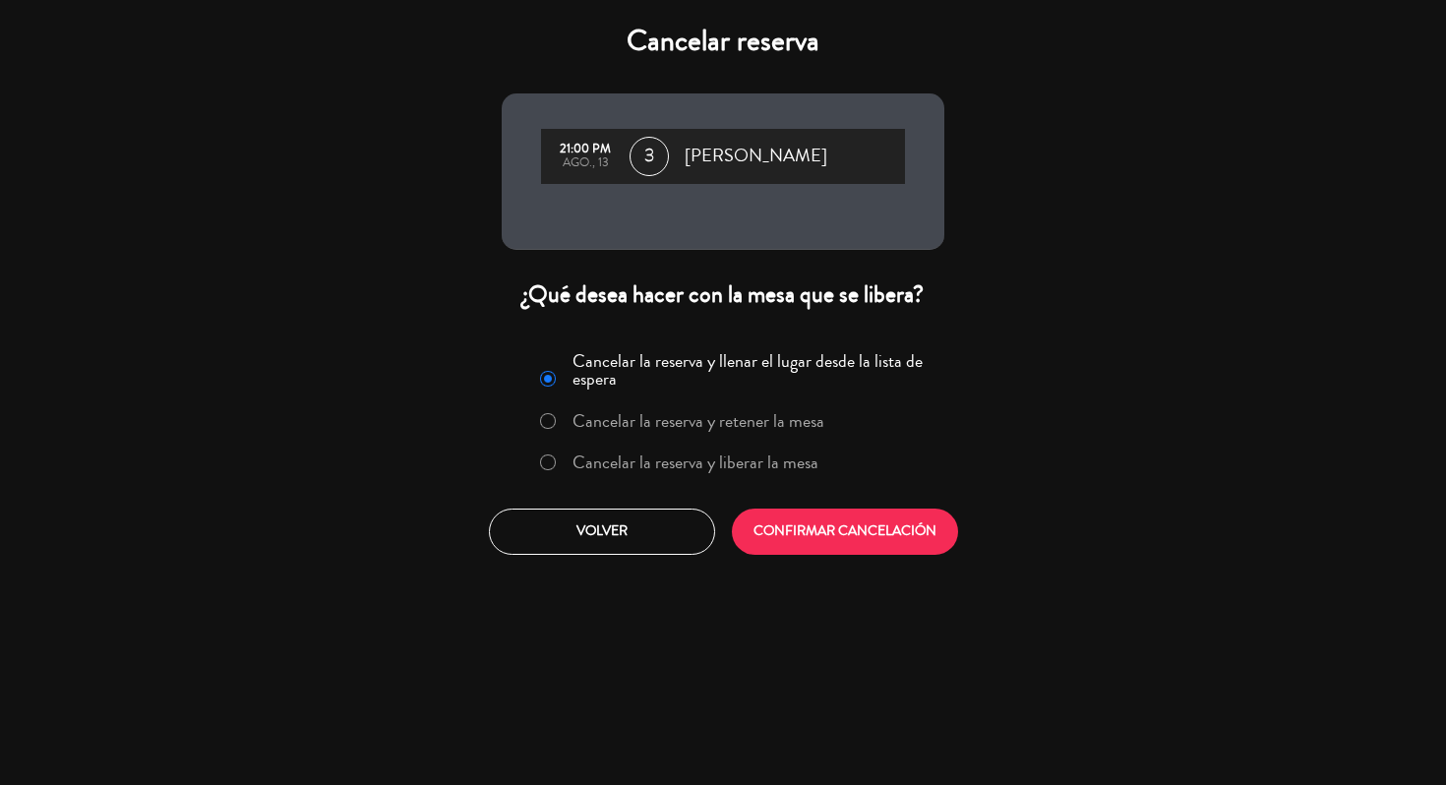
click at [678, 469] on label "Cancelar la reserva y liberar la mesa" at bounding box center [695, 462] width 246 height 18
click at [780, 522] on button "CONFIRMAR CANCELACIÓN" at bounding box center [845, 532] width 226 height 46
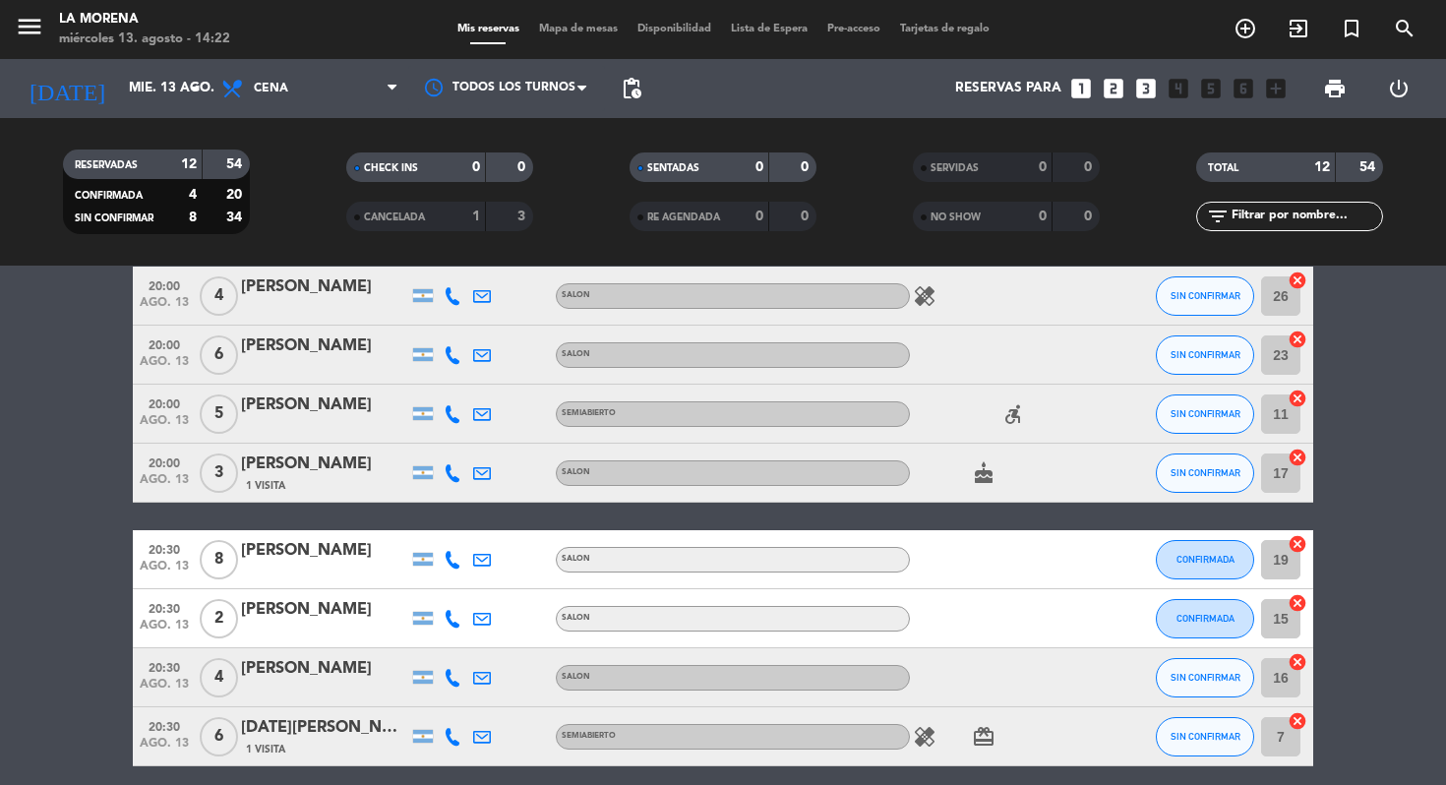
scroll to position [91, 0]
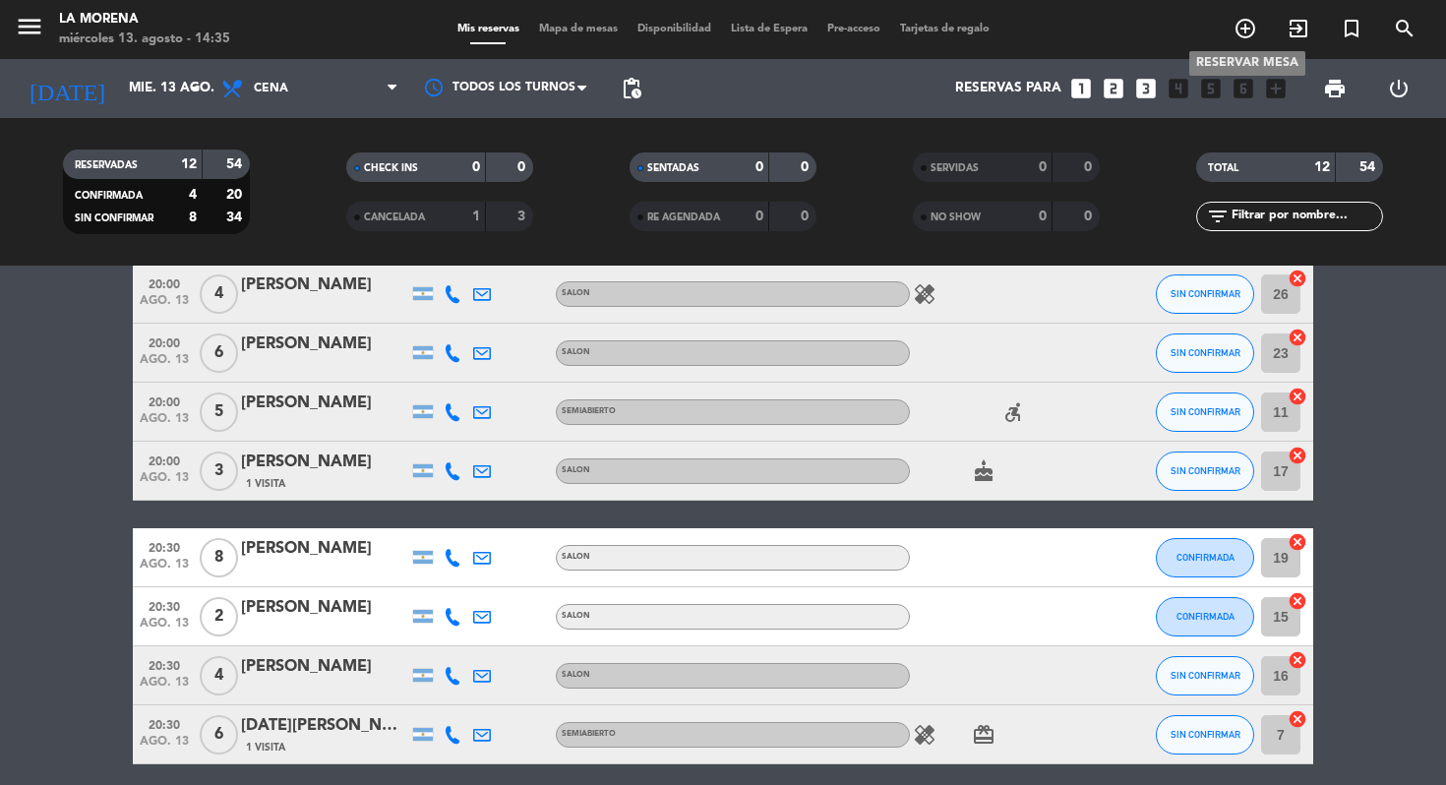
click at [1252, 20] on icon "add_circle_outline" at bounding box center [1245, 29] width 24 height 24
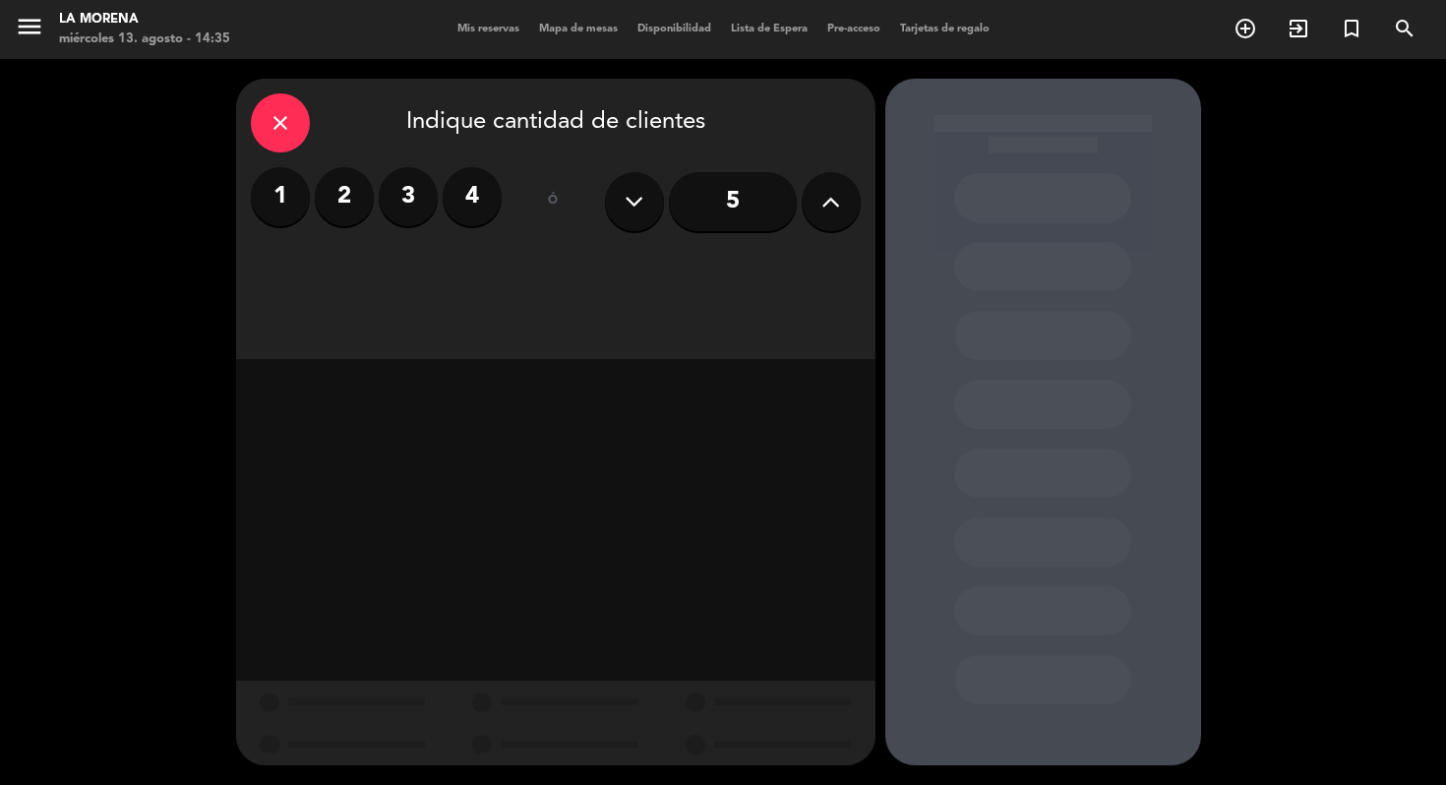
click at [823, 210] on icon at bounding box center [830, 202] width 19 height 30
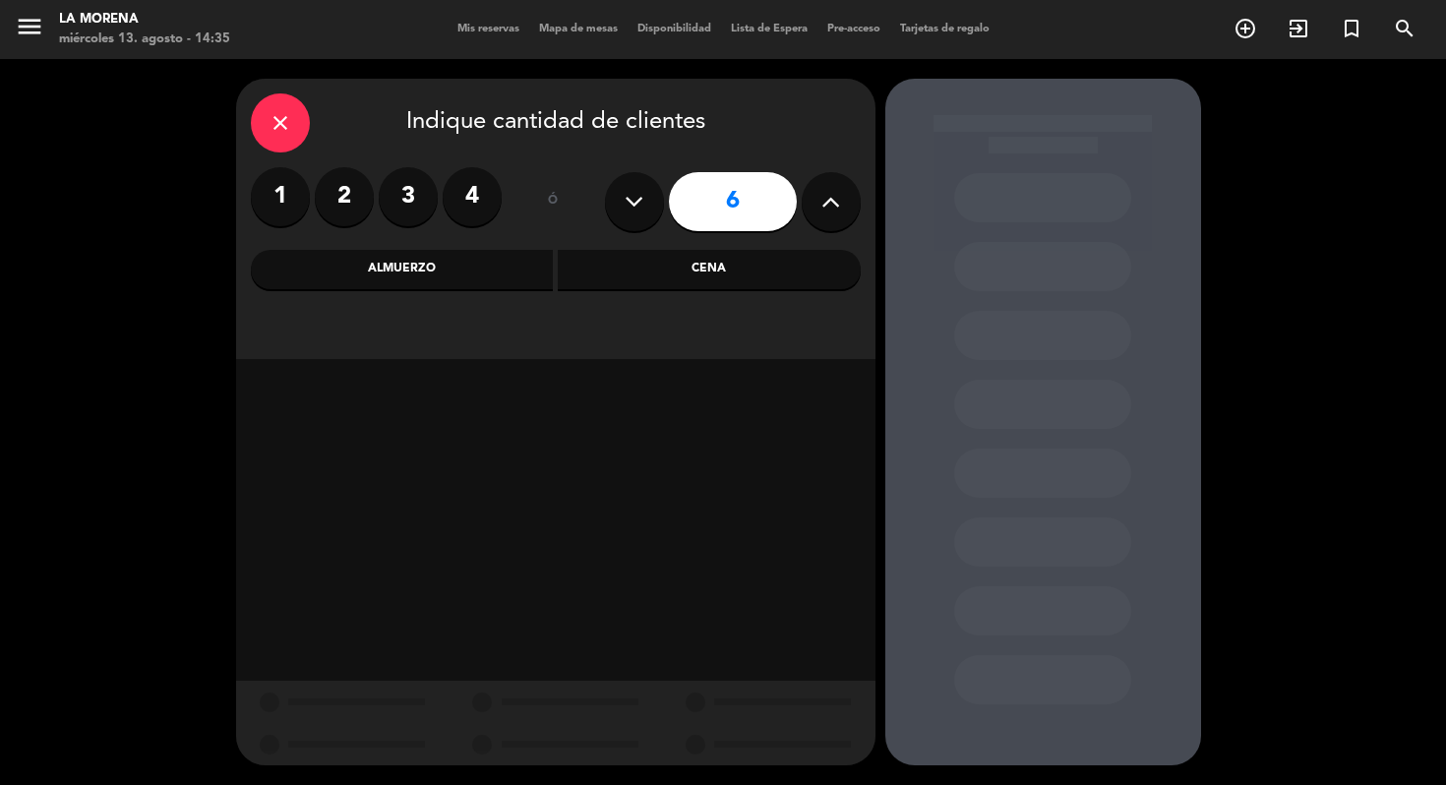
click at [704, 268] on div "Cena" at bounding box center [709, 269] width 303 height 39
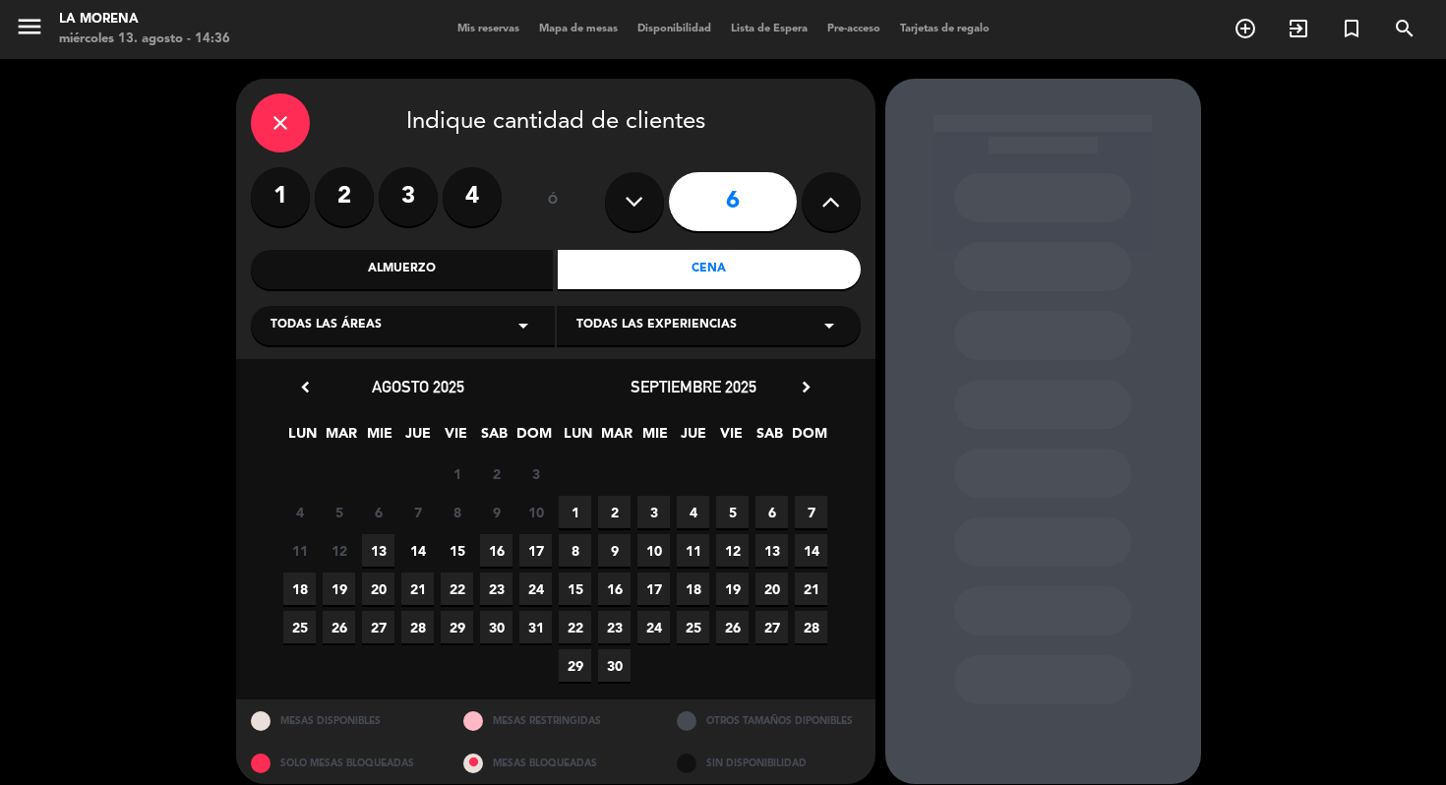
click at [424, 556] on span "14" at bounding box center [417, 550] width 32 height 32
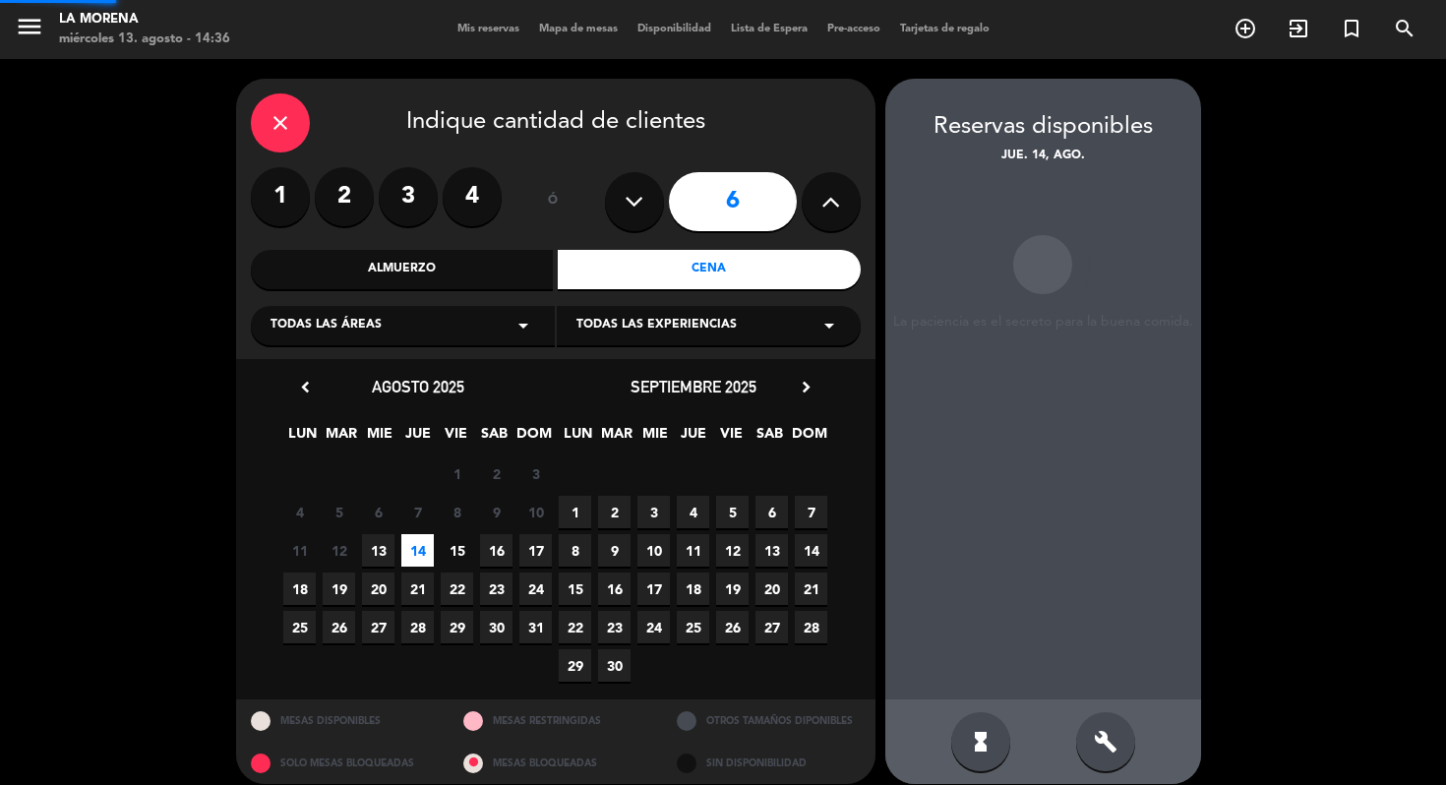
scroll to position [18, 0]
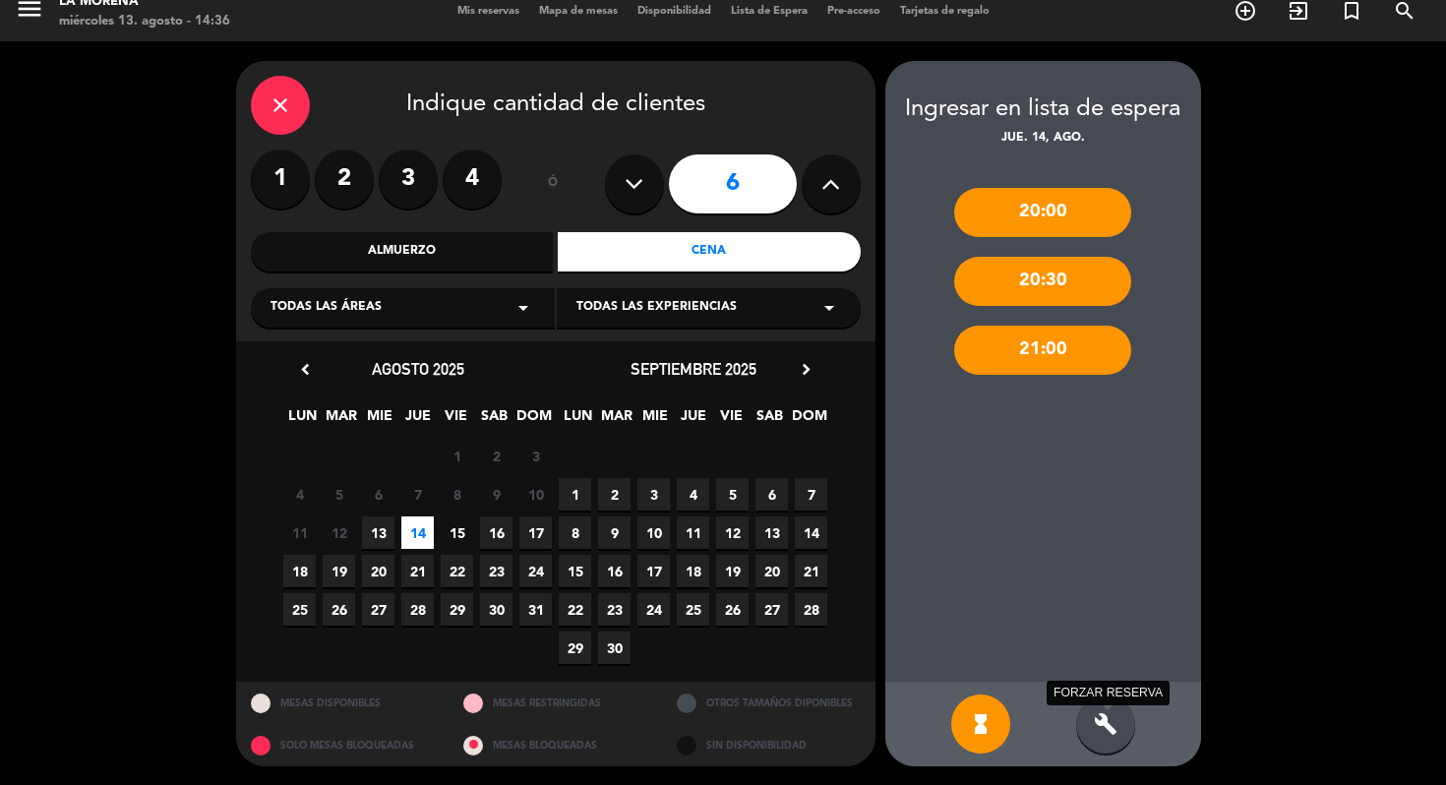
click at [1113, 721] on icon "build" at bounding box center [1106, 724] width 24 height 24
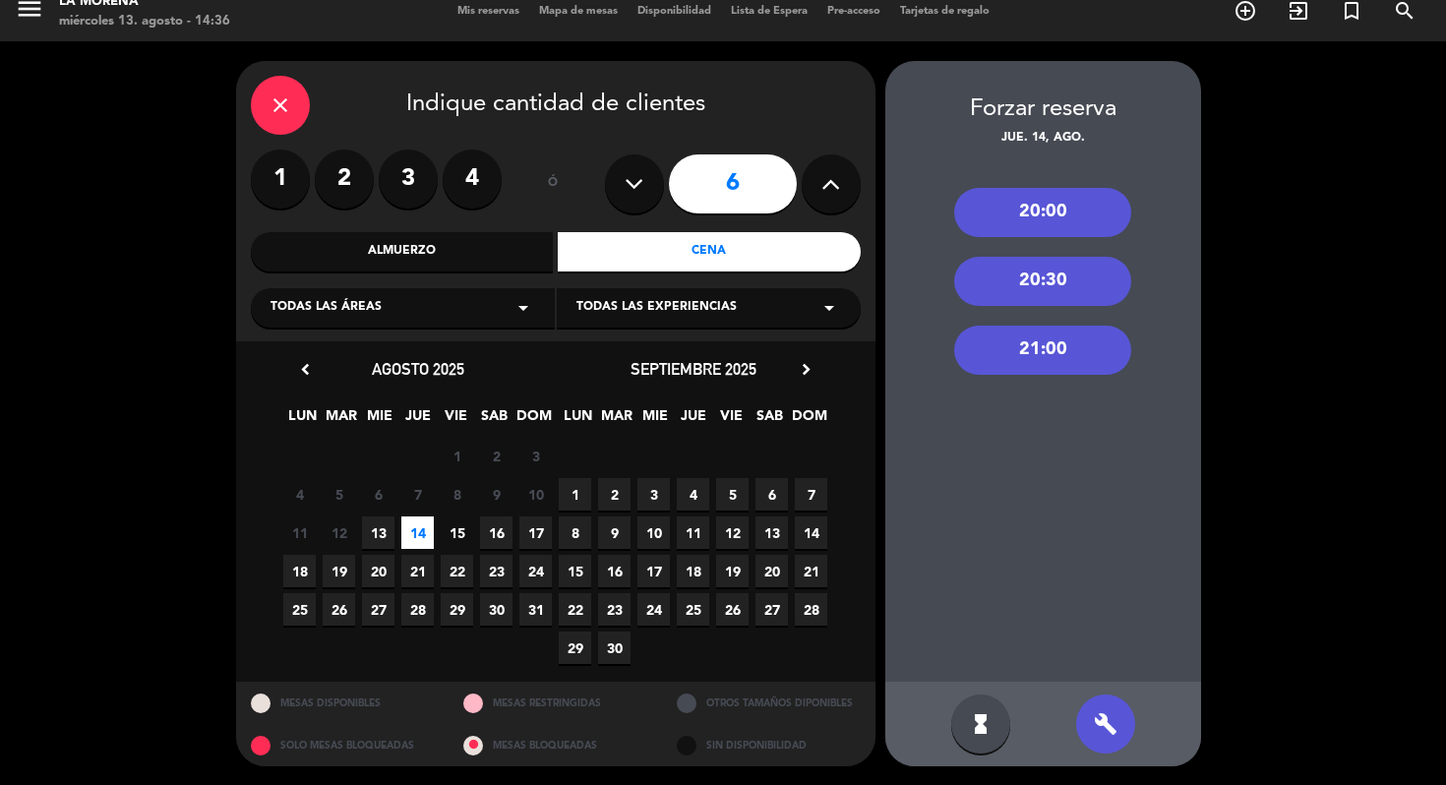
click at [1035, 365] on div "21:00" at bounding box center [1042, 350] width 177 height 49
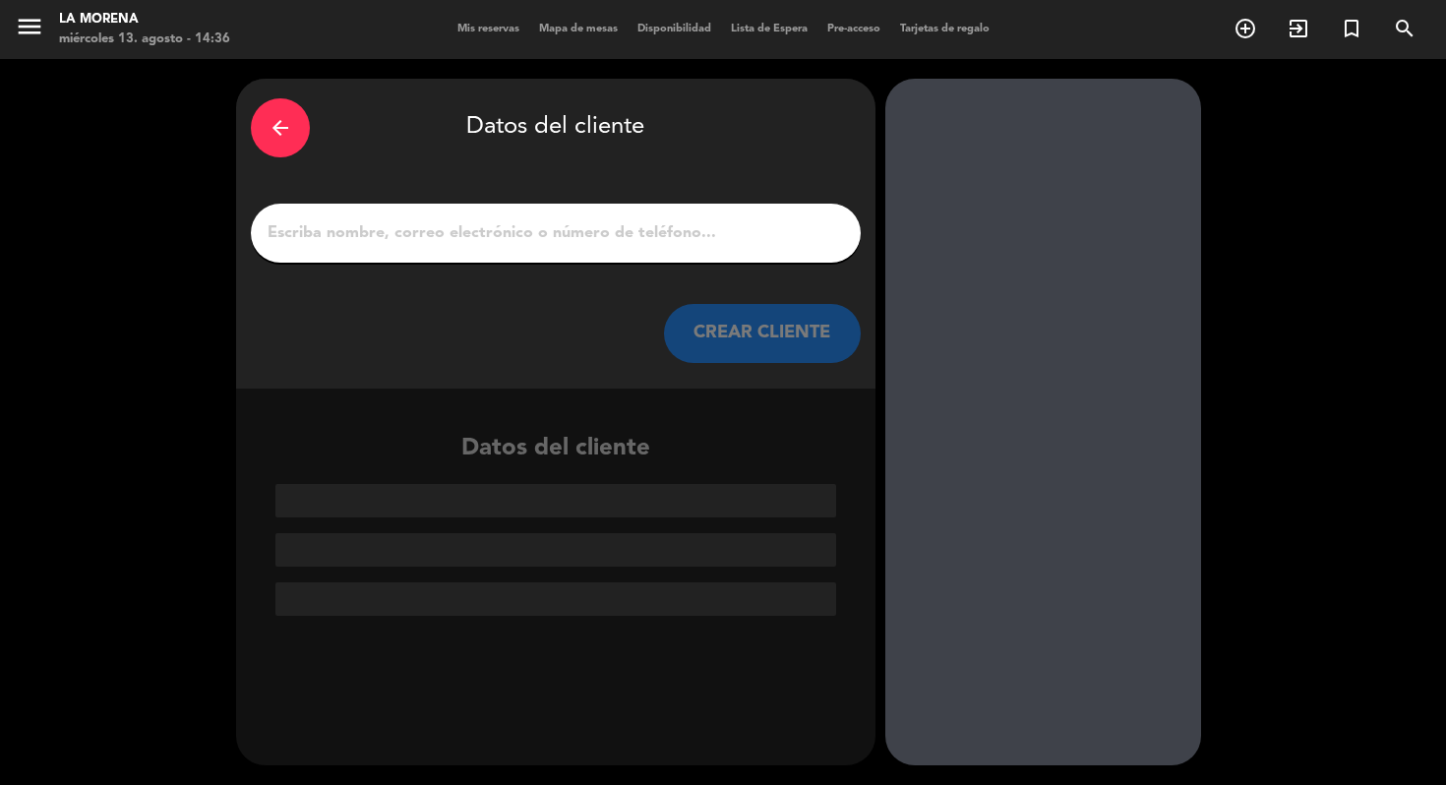
click at [644, 240] on input "1" at bounding box center [556, 233] width 580 height 28
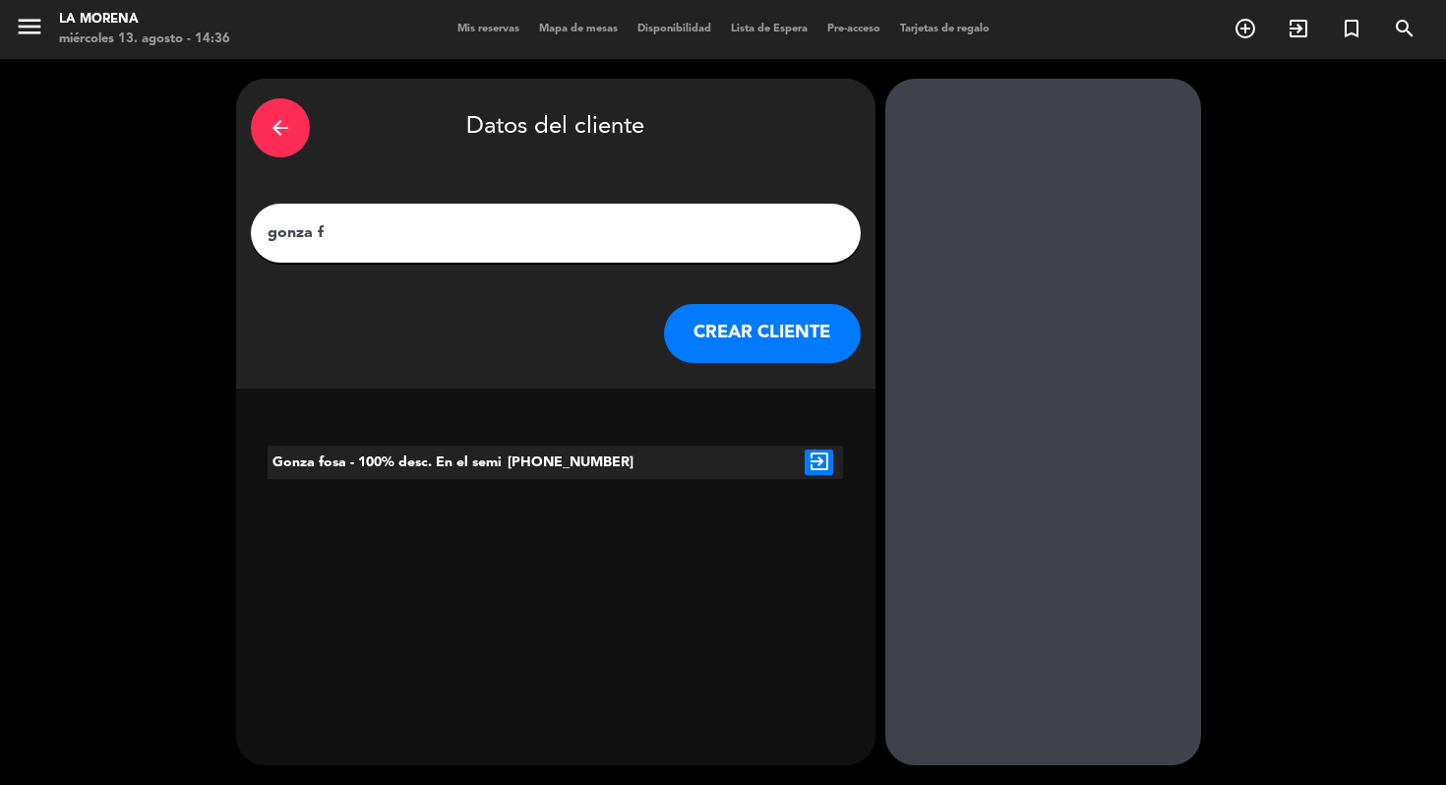
type input "gonza f"
click at [817, 463] on icon "exit_to_app" at bounding box center [819, 463] width 29 height 26
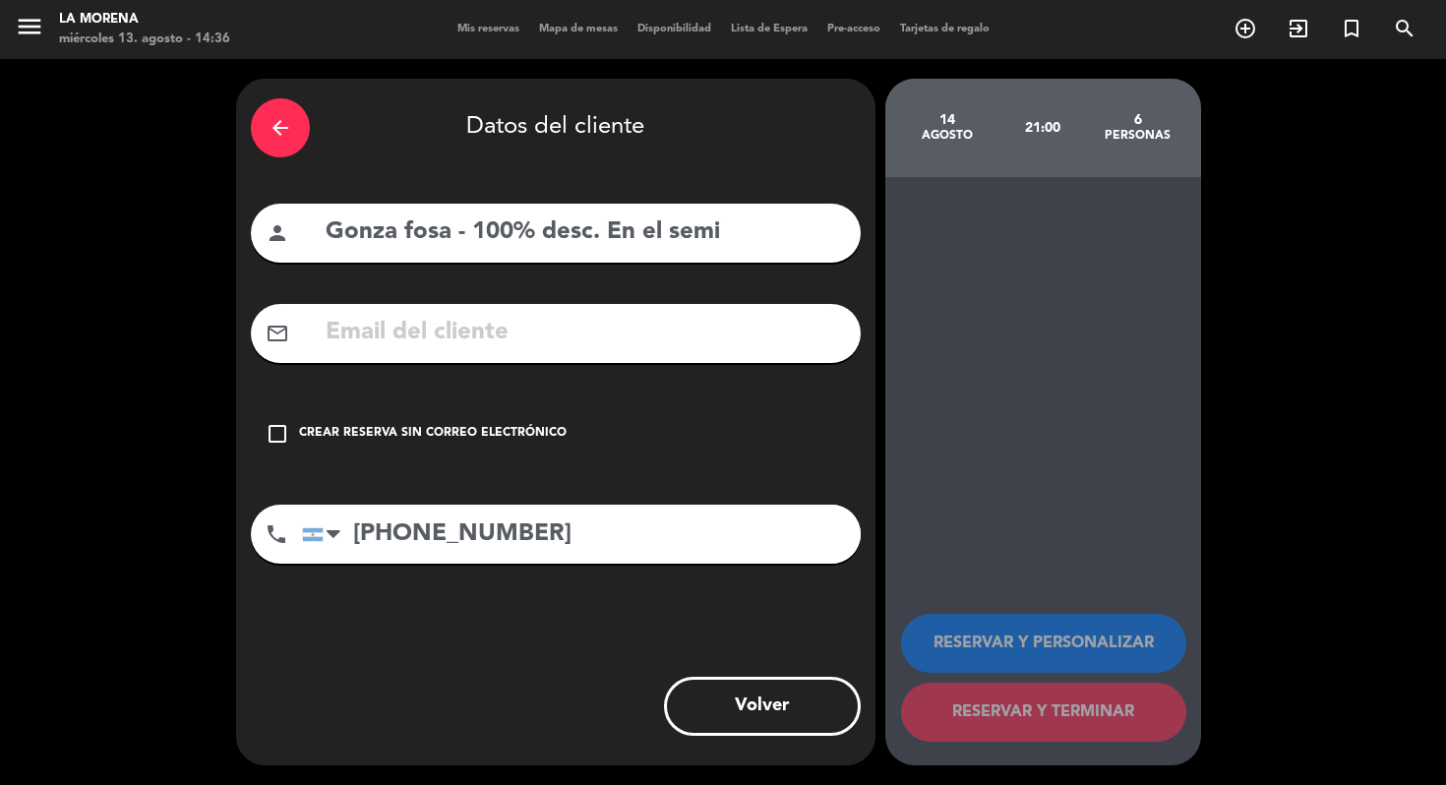
click at [277, 437] on icon "check_box_outline_blank" at bounding box center [278, 434] width 24 height 24
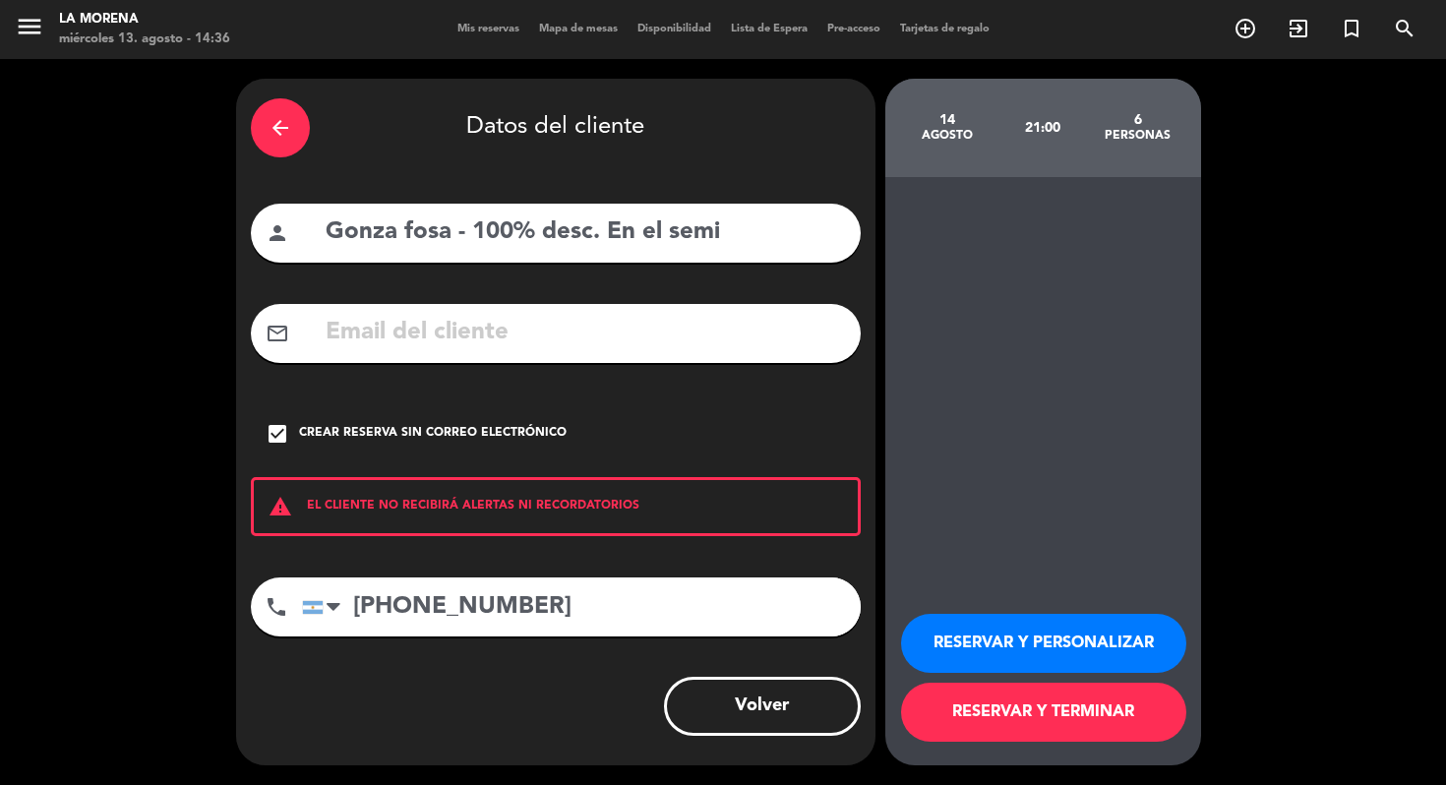
click at [1068, 715] on button "RESERVAR Y TERMINAR" at bounding box center [1043, 712] width 285 height 59
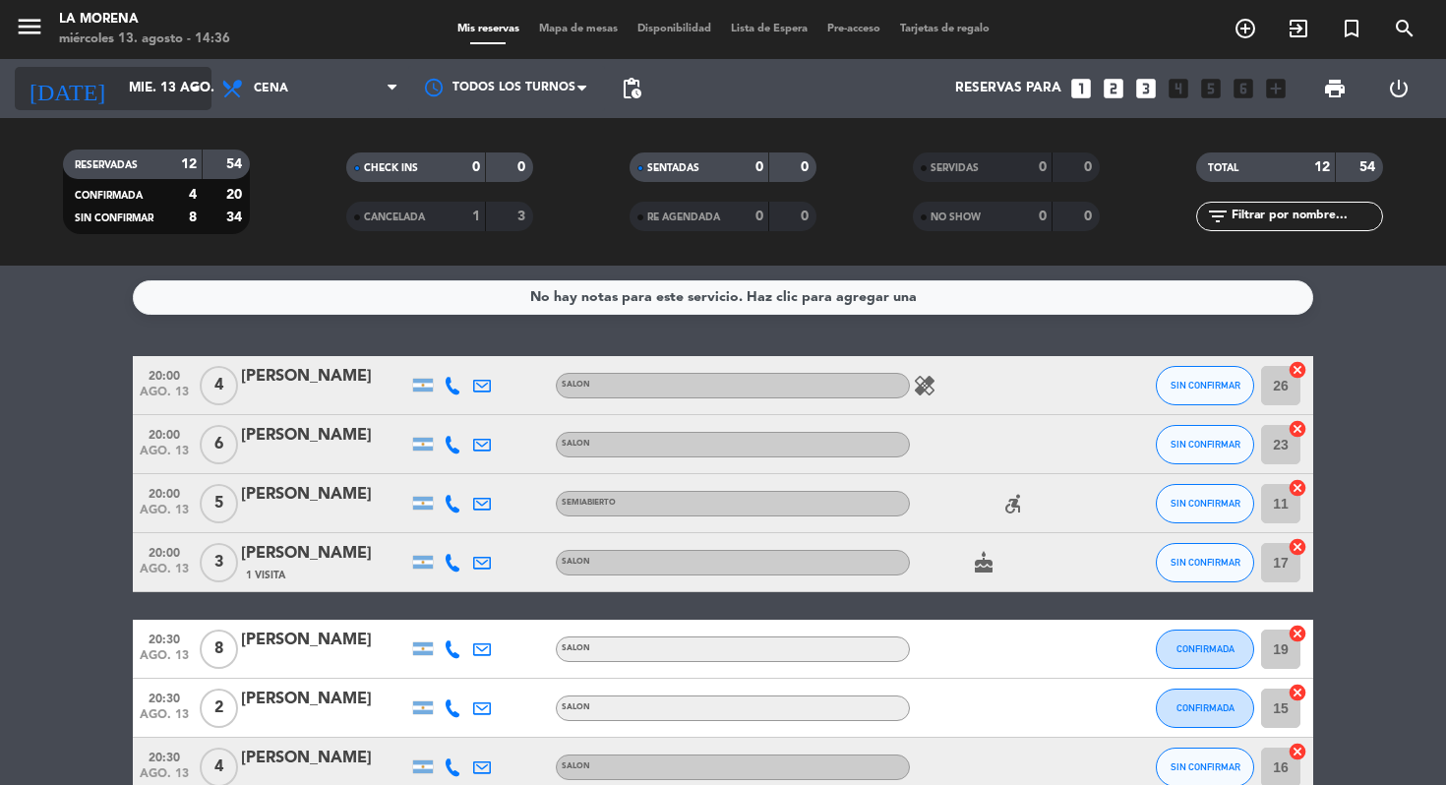
click at [149, 90] on input "mié. 13 ago." at bounding box center [207, 88] width 176 height 35
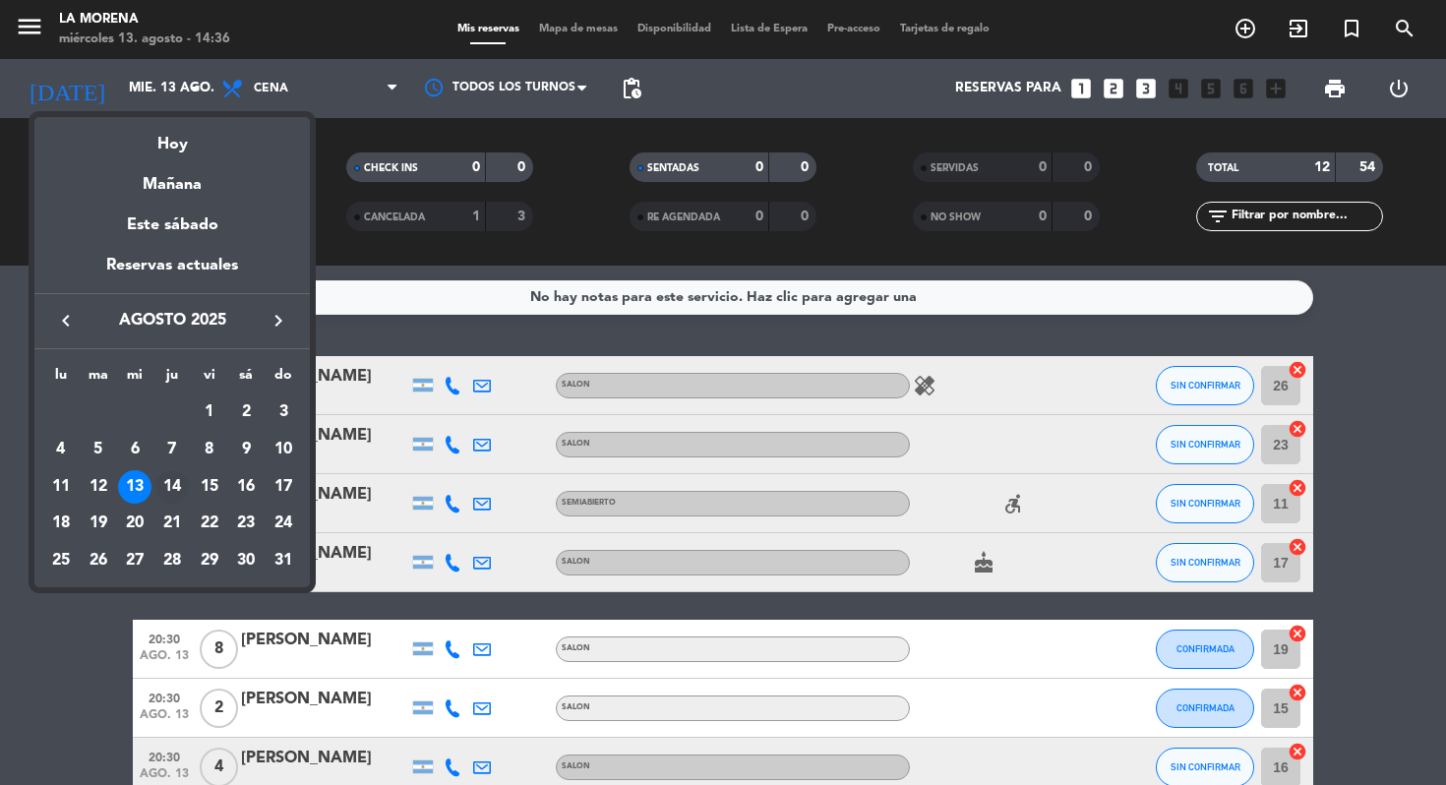
click at [180, 479] on div "14" at bounding box center [171, 486] width 33 height 33
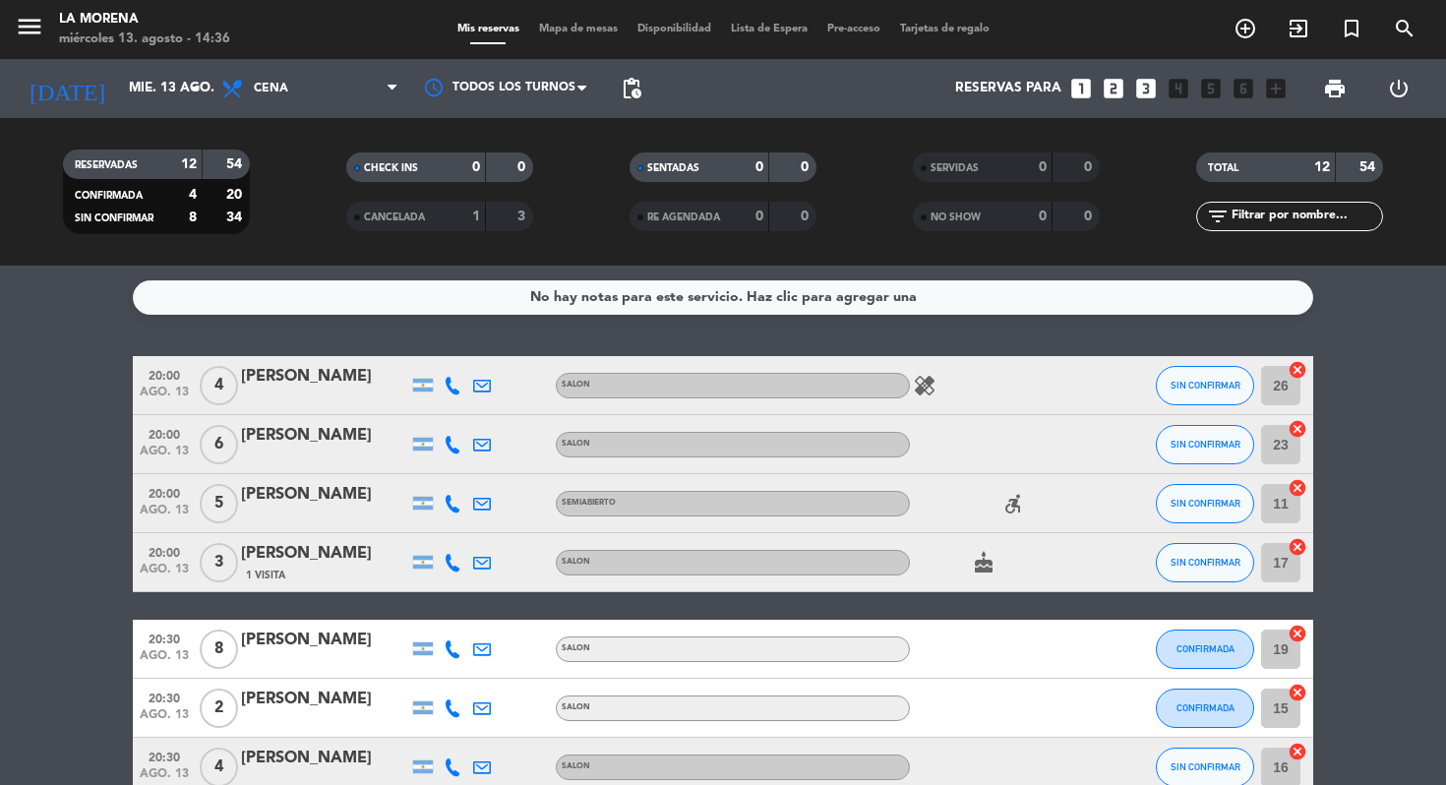
type input "jue. 14 ago."
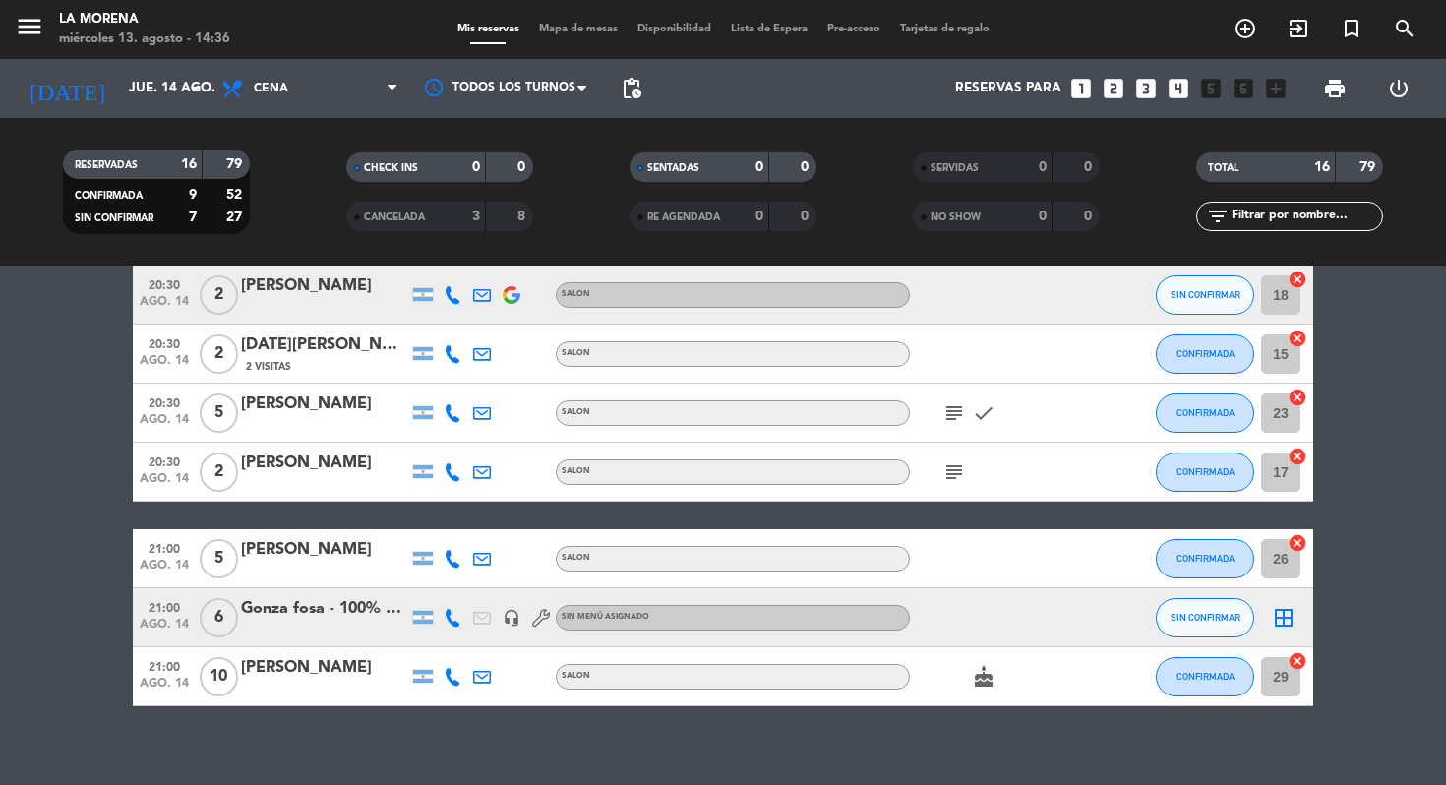
scroll to position [669, 0]
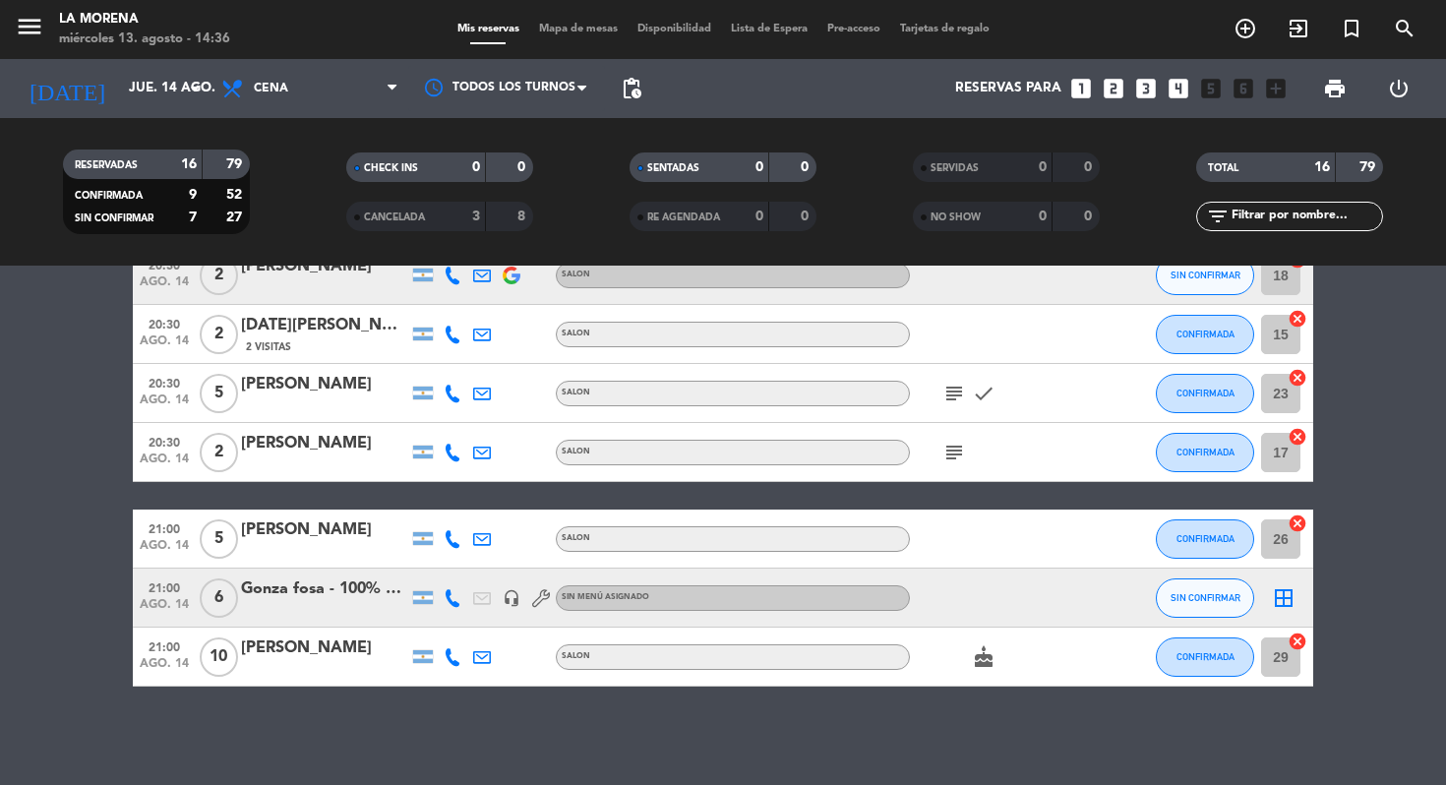
click at [327, 589] on div "Gonza fosa - 100% desc. En el semi" at bounding box center [324, 589] width 167 height 26
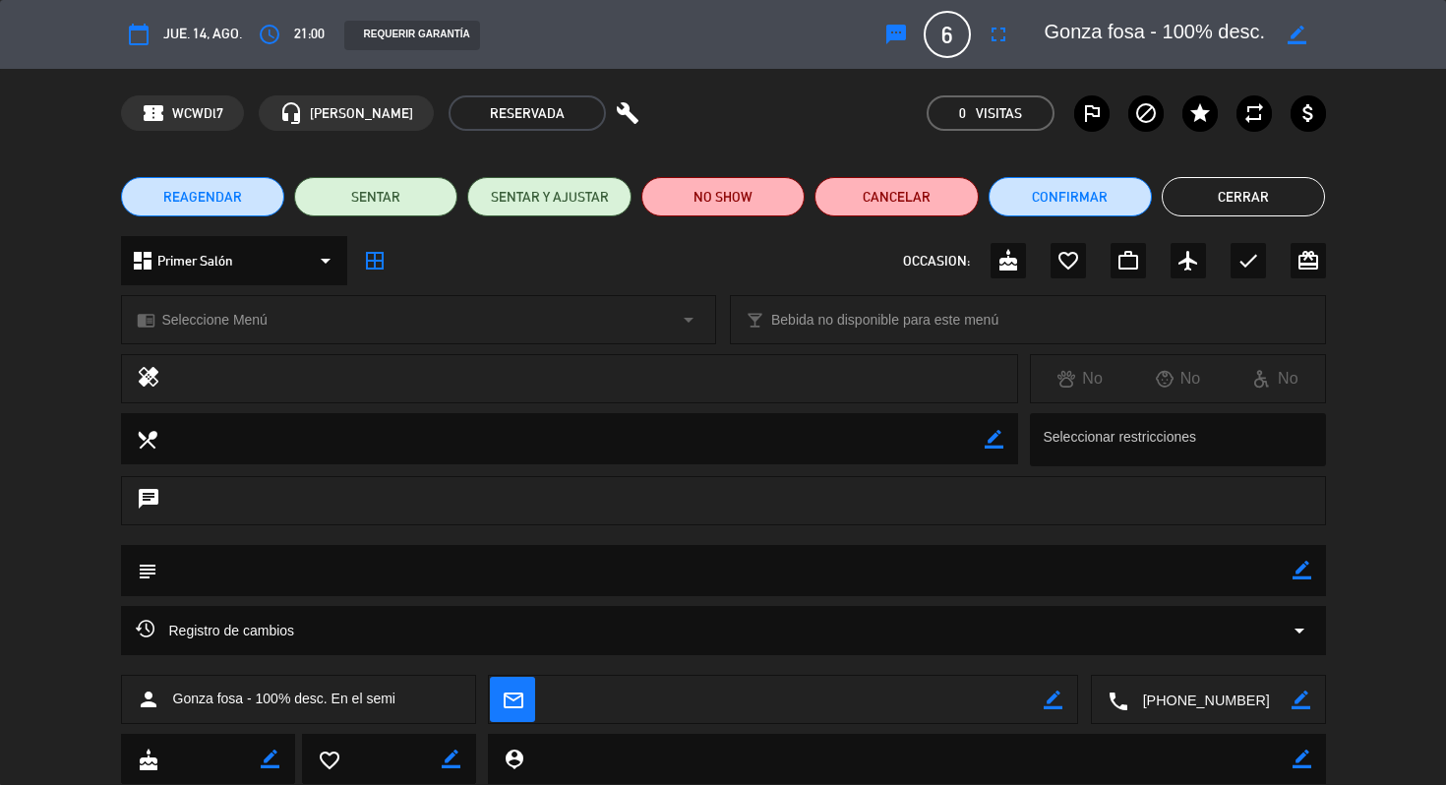
click at [1297, 577] on icon "border_color" at bounding box center [1301, 570] width 19 height 19
click at [1158, 589] on textarea at bounding box center [724, 570] width 1135 height 50
type textarea "LLEGA 21.30"
click at [1298, 566] on icon at bounding box center [1301, 570] width 19 height 19
click at [1230, 193] on button "Cerrar" at bounding box center [1243, 196] width 163 height 39
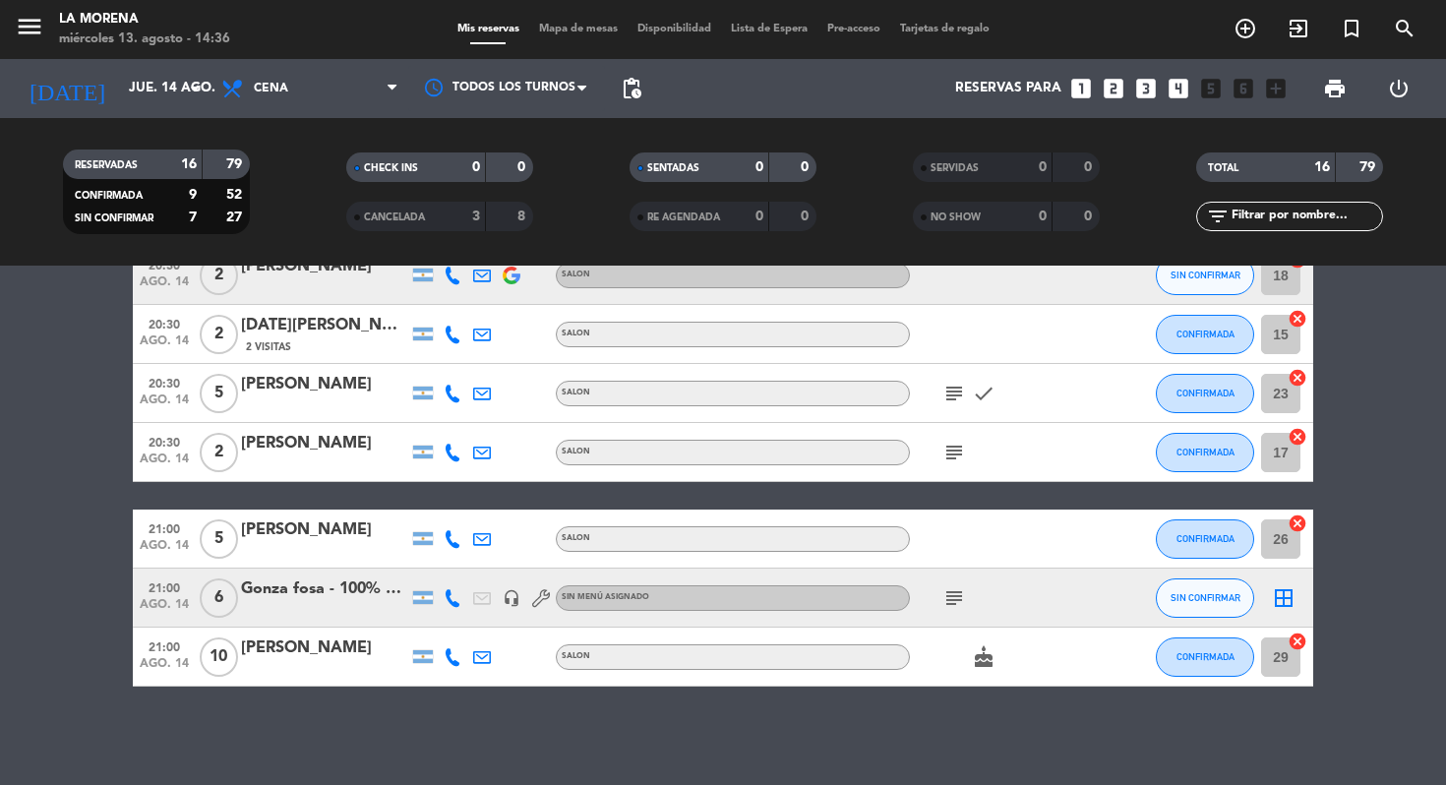
click at [291, 579] on div "Gonza fosa - 100% desc. En el semi" at bounding box center [324, 589] width 167 height 26
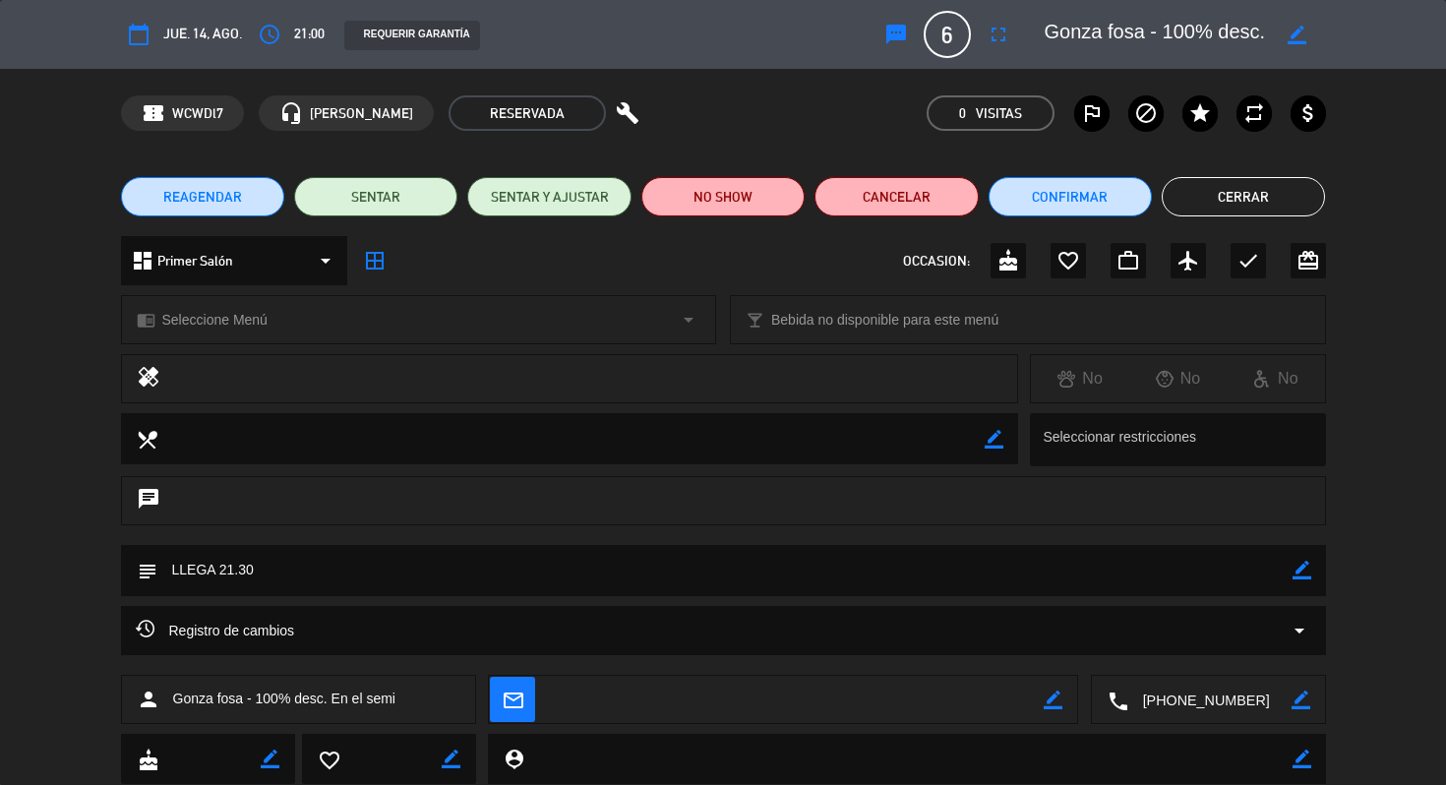
click at [1290, 44] on div "border_color" at bounding box center [1297, 34] width 56 height 35
click at [1296, 38] on icon "border_color" at bounding box center [1297, 35] width 19 height 19
drag, startPoint x: 1271, startPoint y: 32, endPoint x: 1083, endPoint y: 43, distance: 188.2
click at [1083, 43] on div at bounding box center [1178, 34] width 295 height 35
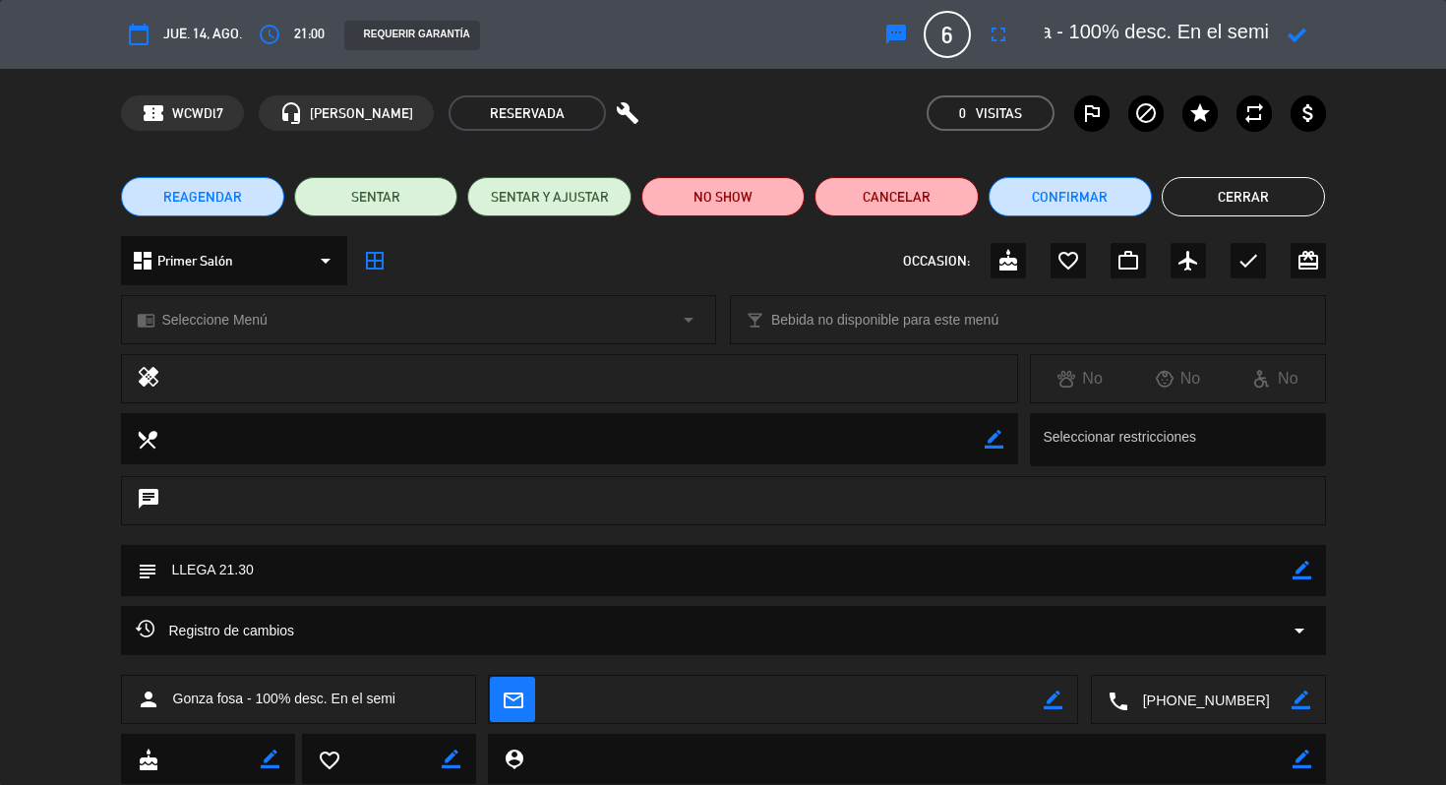
click at [1266, 29] on textarea at bounding box center [1157, 34] width 225 height 35
click at [1296, 40] on icon at bounding box center [1297, 35] width 19 height 19
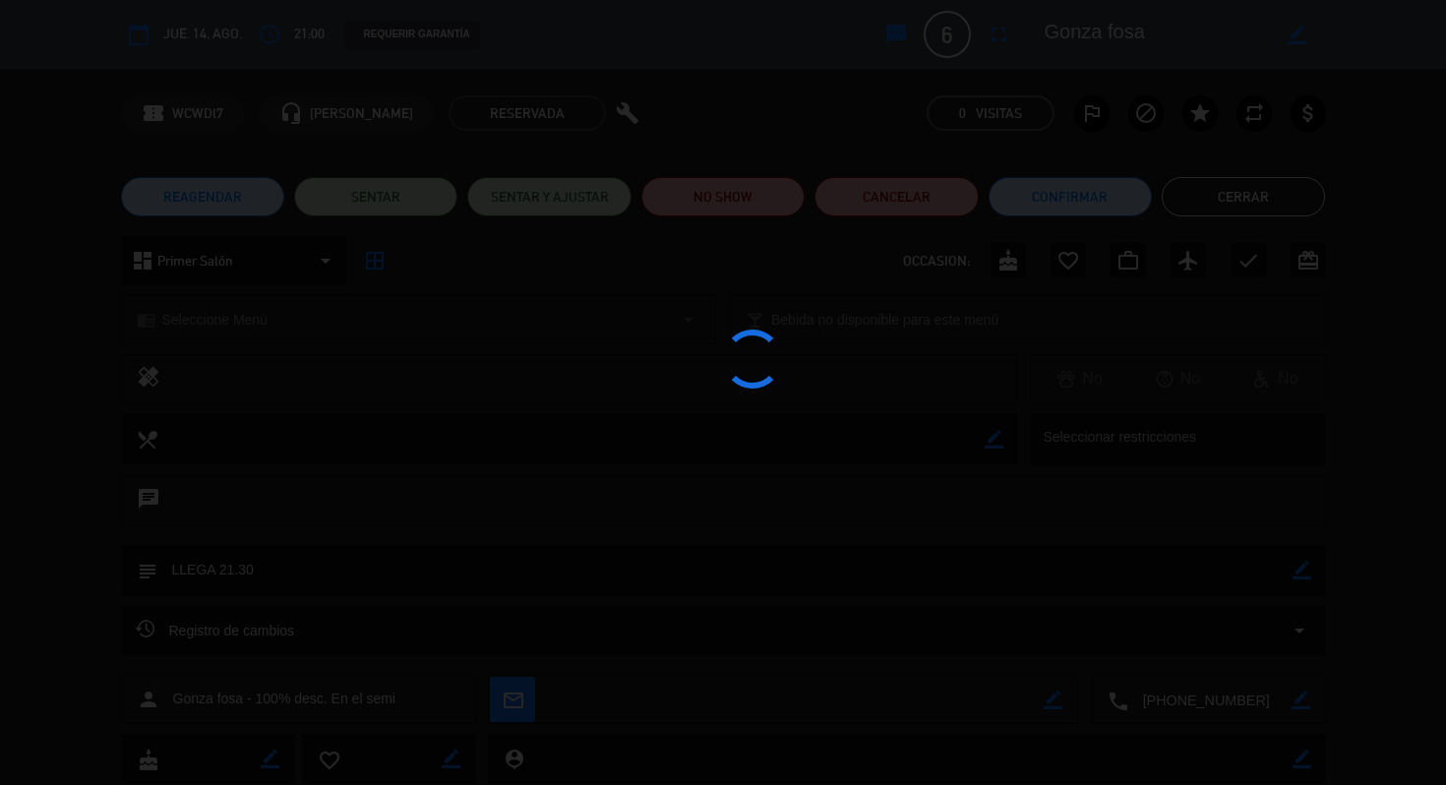
scroll to position [0, 0]
type textarea "Gonza fosa"
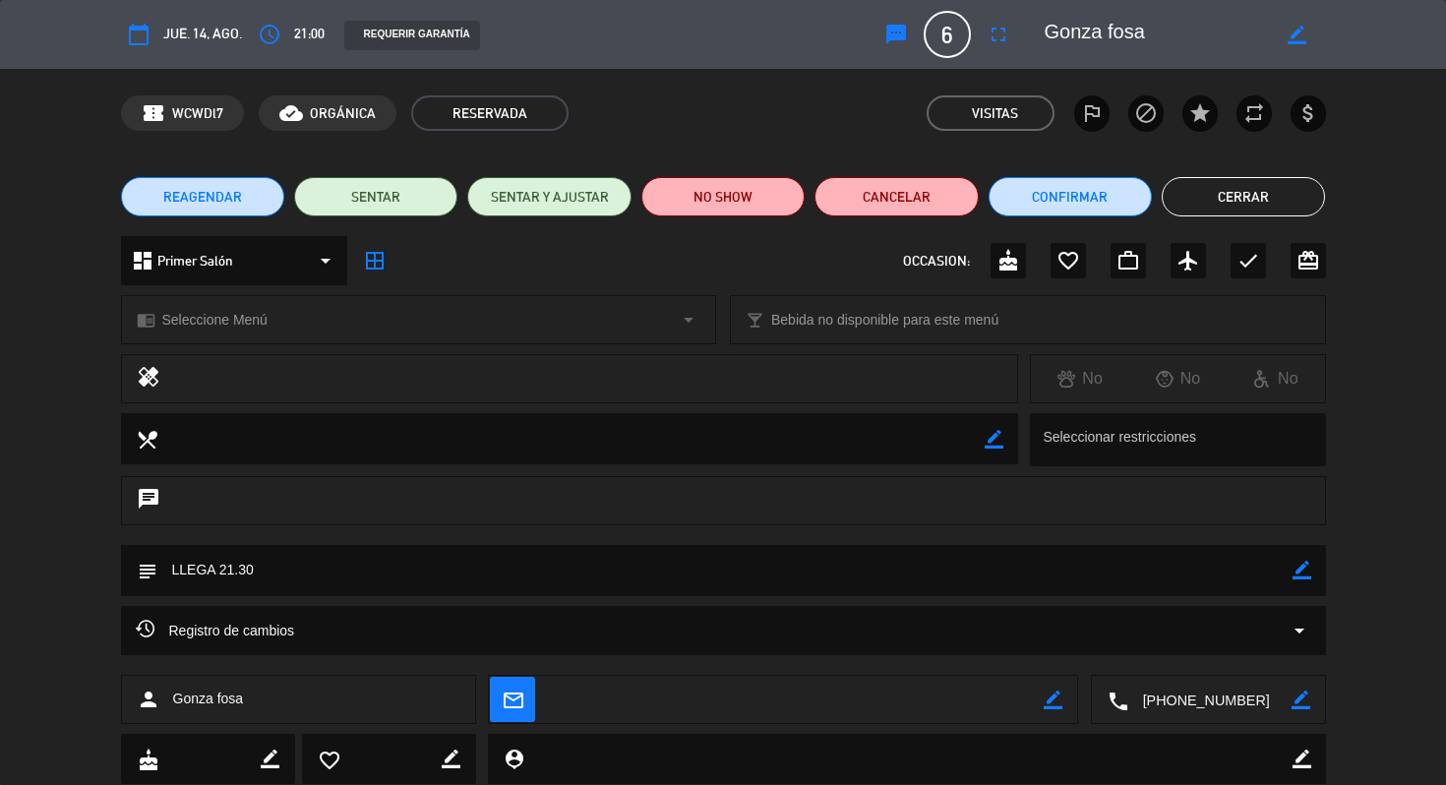
click at [358, 577] on textarea at bounding box center [724, 570] width 1135 height 50
click at [1300, 574] on icon "border_color" at bounding box center [1301, 570] width 19 height 19
click at [1089, 580] on textarea at bounding box center [724, 570] width 1135 height 50
click at [1300, 565] on icon at bounding box center [1301, 570] width 19 height 19
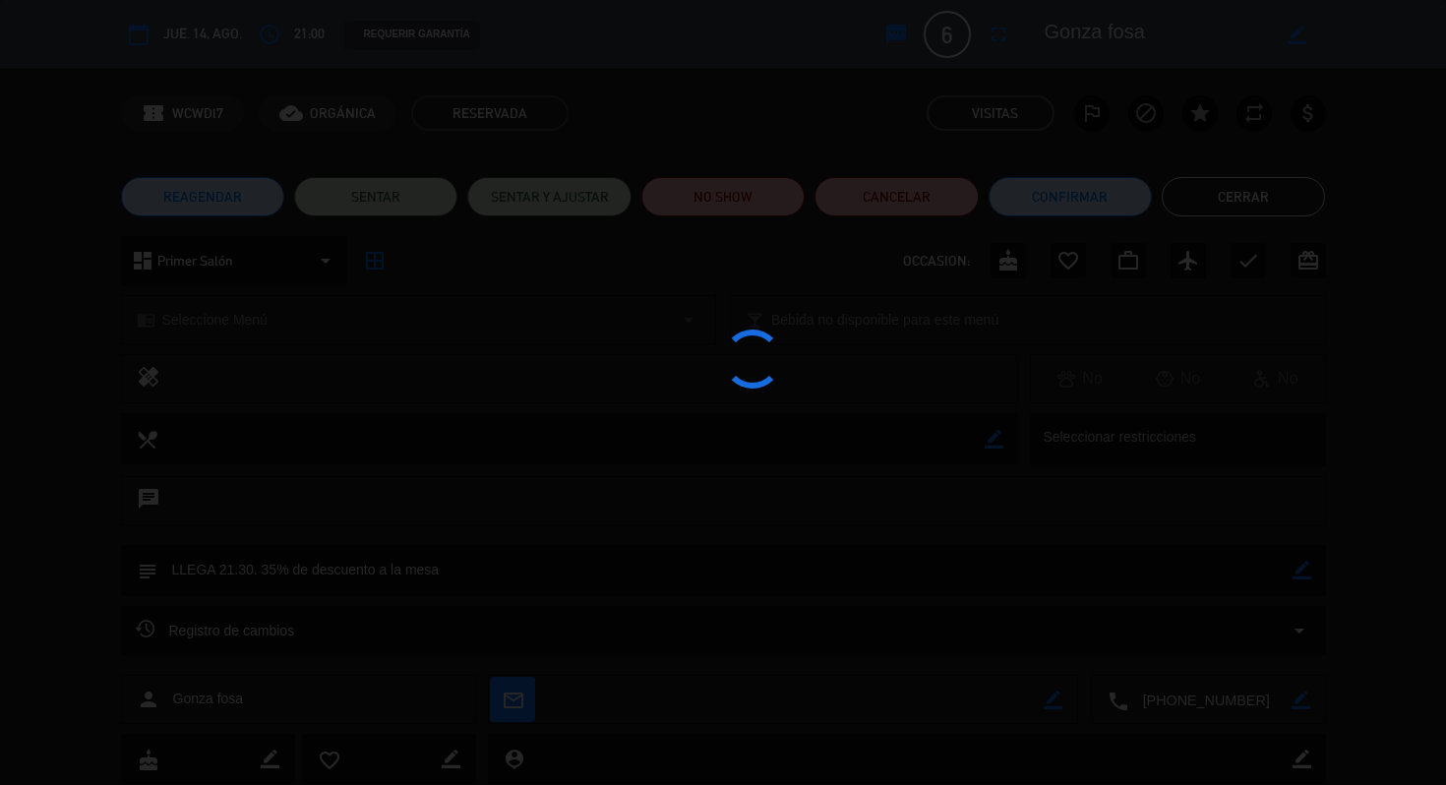
type textarea "LLEGA 21.30. 35% de descuento a la mesa"
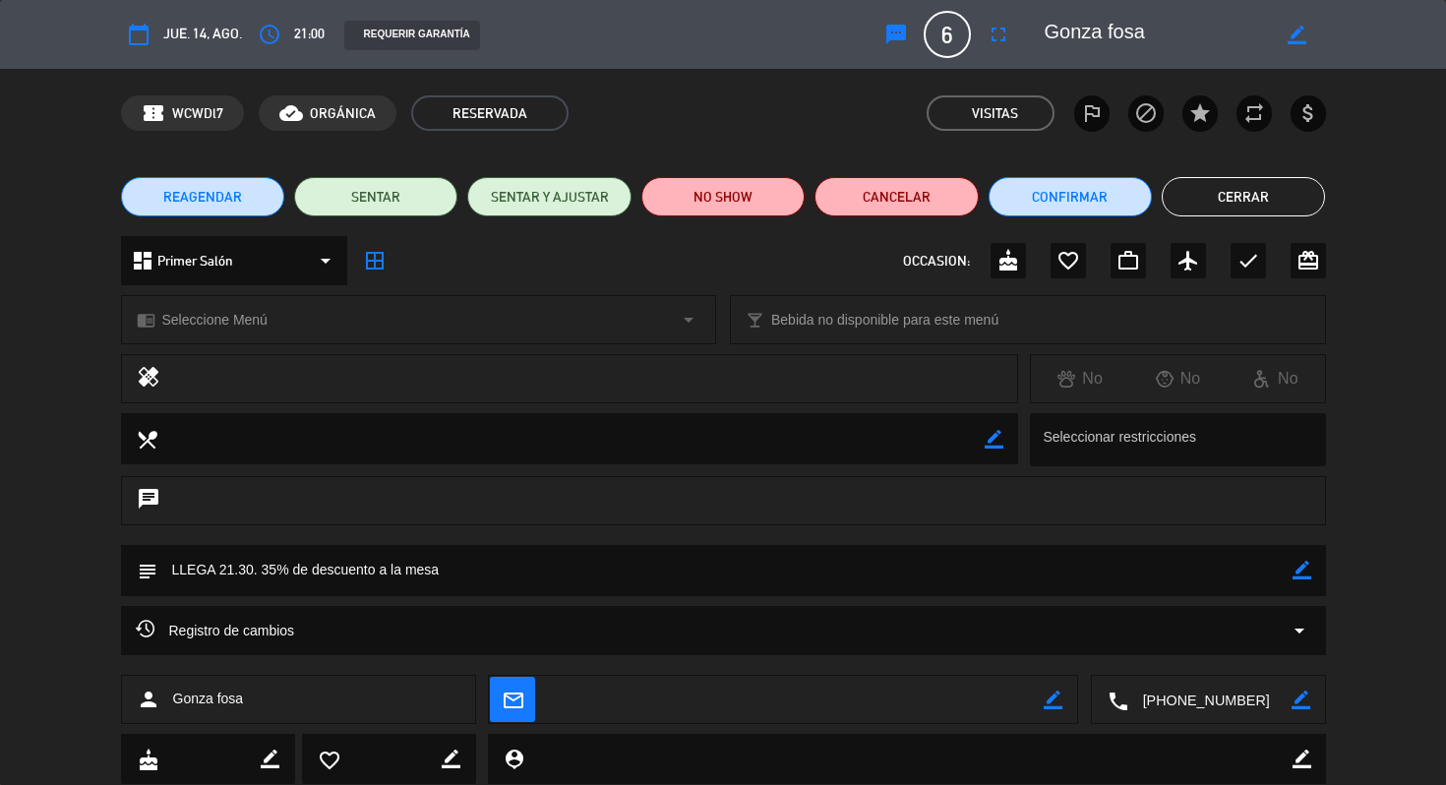
click at [1241, 209] on button "Cerrar" at bounding box center [1243, 196] width 163 height 39
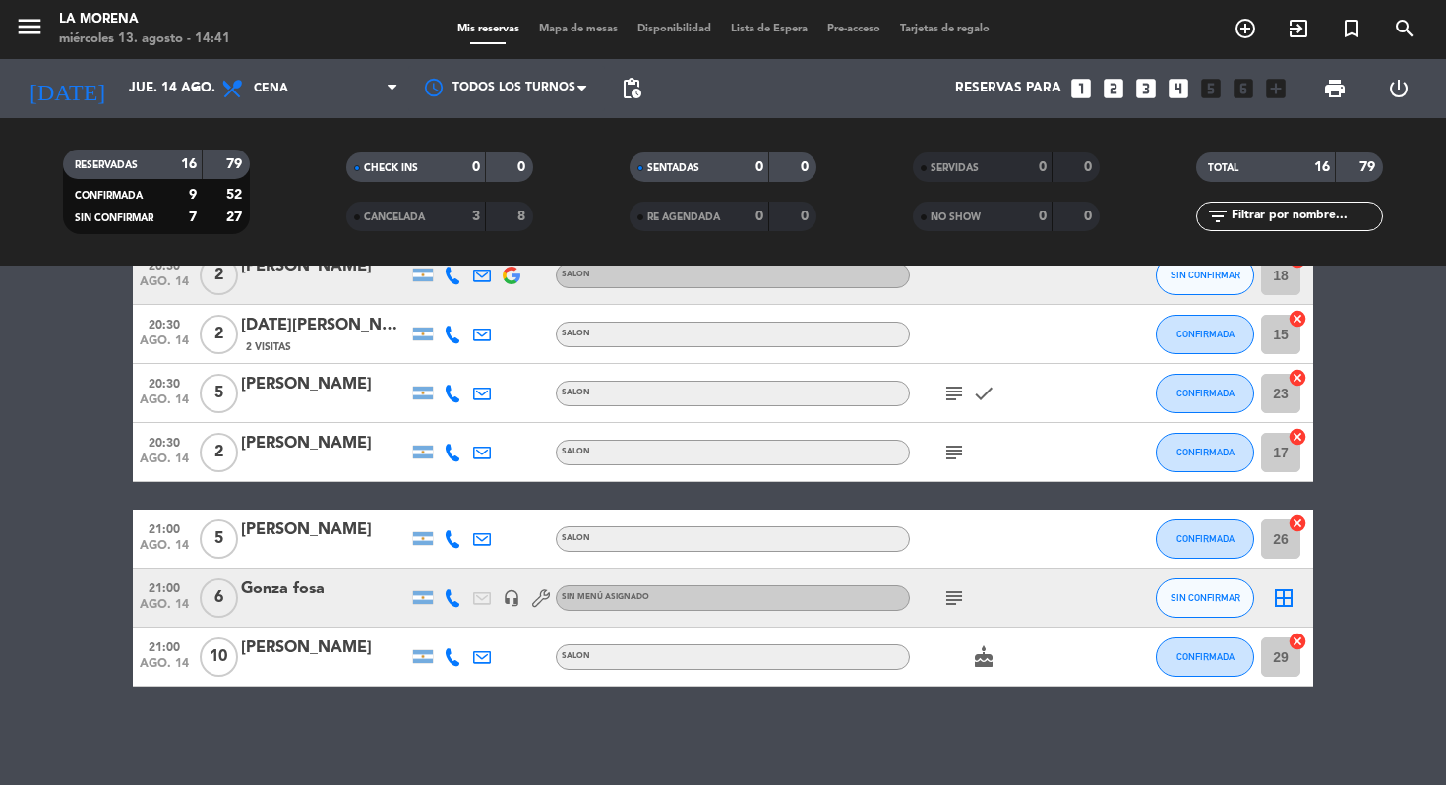
click at [304, 609] on div at bounding box center [324, 611] width 167 height 16
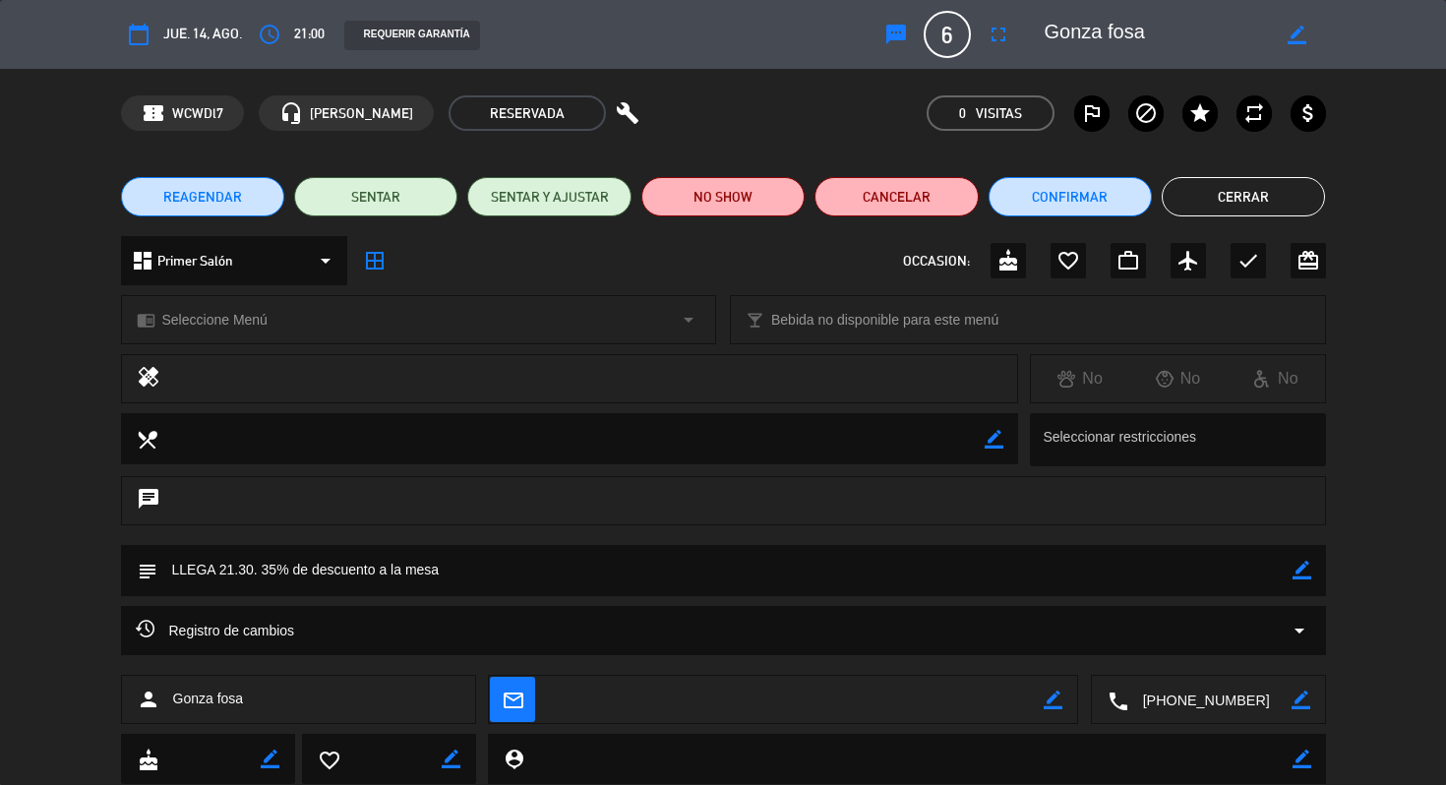
click at [1317, 580] on div "subject border_color" at bounding box center [723, 570] width 1205 height 51
click at [1298, 570] on icon "border_color" at bounding box center [1301, 570] width 19 height 19
click at [286, 574] on textarea at bounding box center [724, 570] width 1135 height 50
type textarea "LLEGA 21.30. 100% de descuento a la mesa"
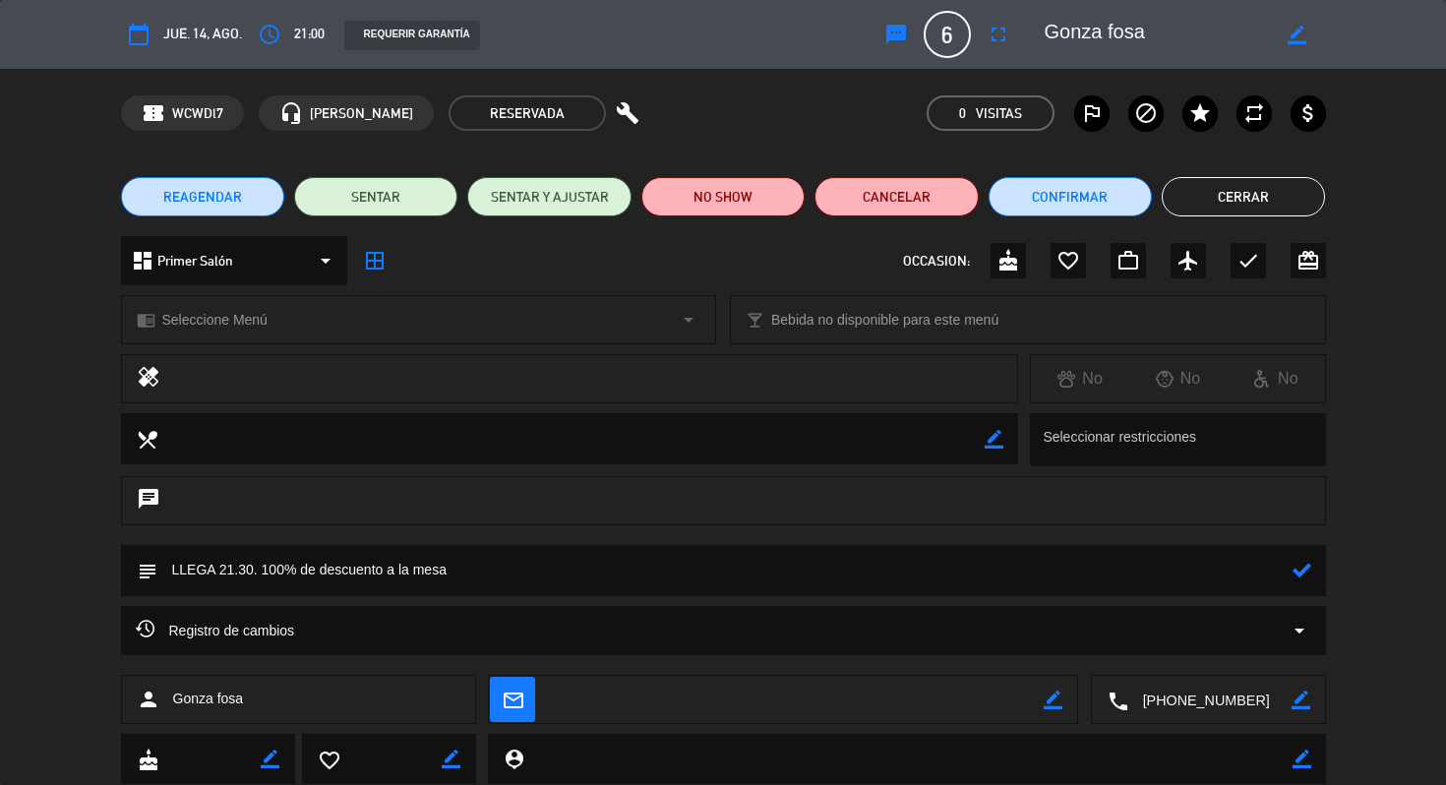
click at [1300, 574] on icon at bounding box center [1301, 570] width 19 height 19
click at [1239, 189] on button "Cerrar" at bounding box center [1243, 196] width 163 height 39
